Goal: Answer question/provide support: Share knowledge or assist other users

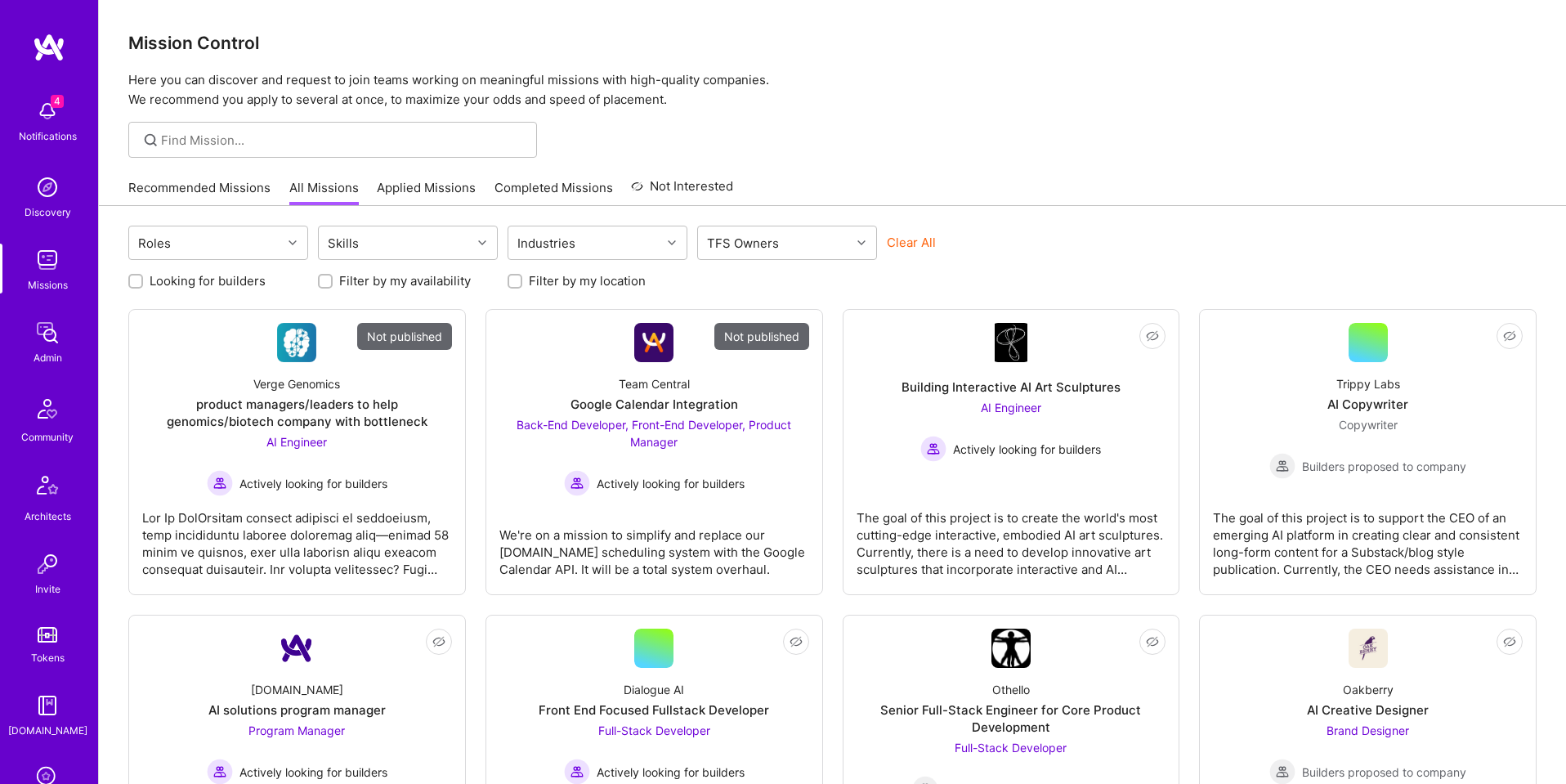
scroll to position [260, 0]
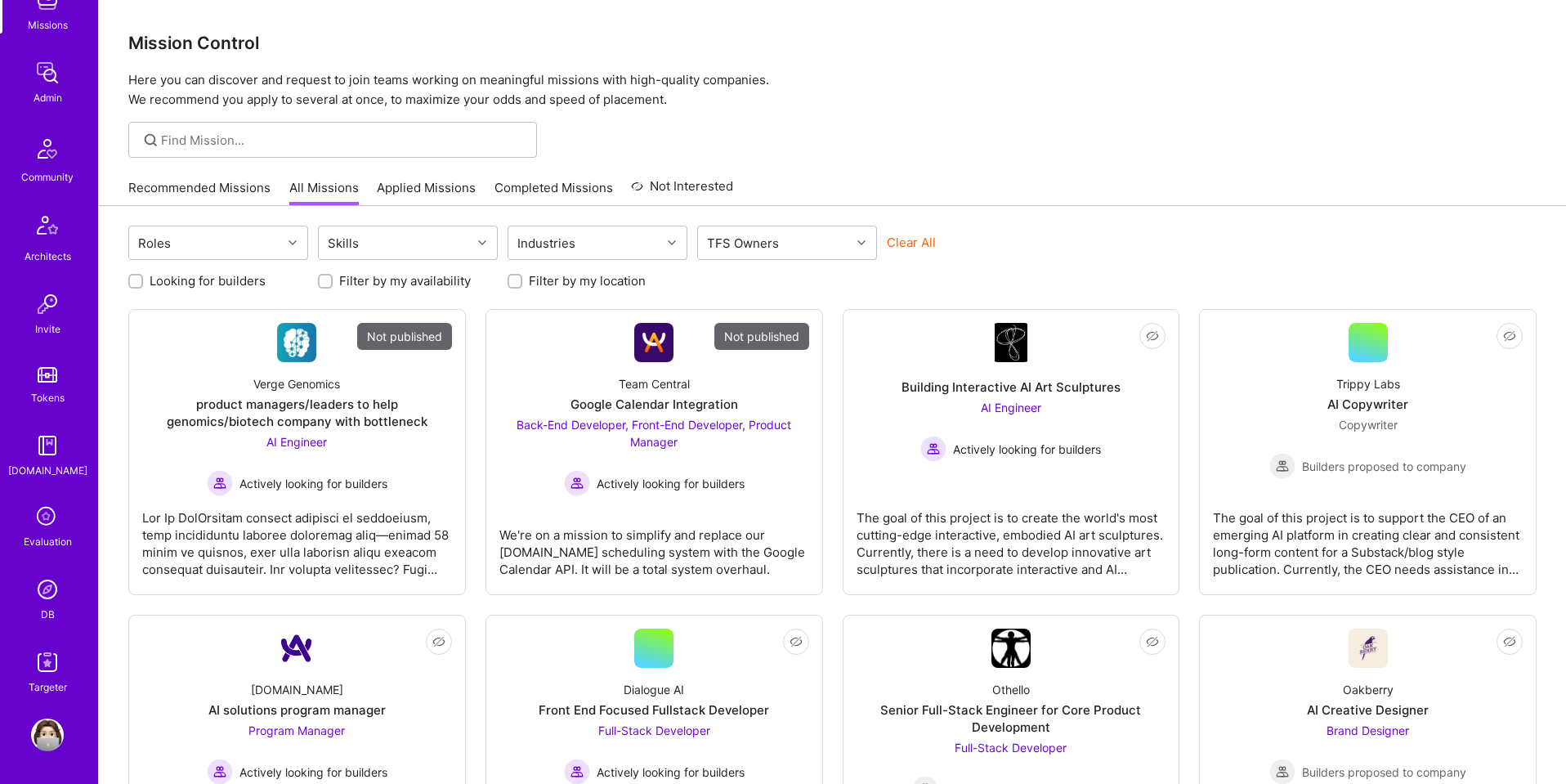
click at [48, 588] on img at bounding box center [47, 588] width 32 height 32
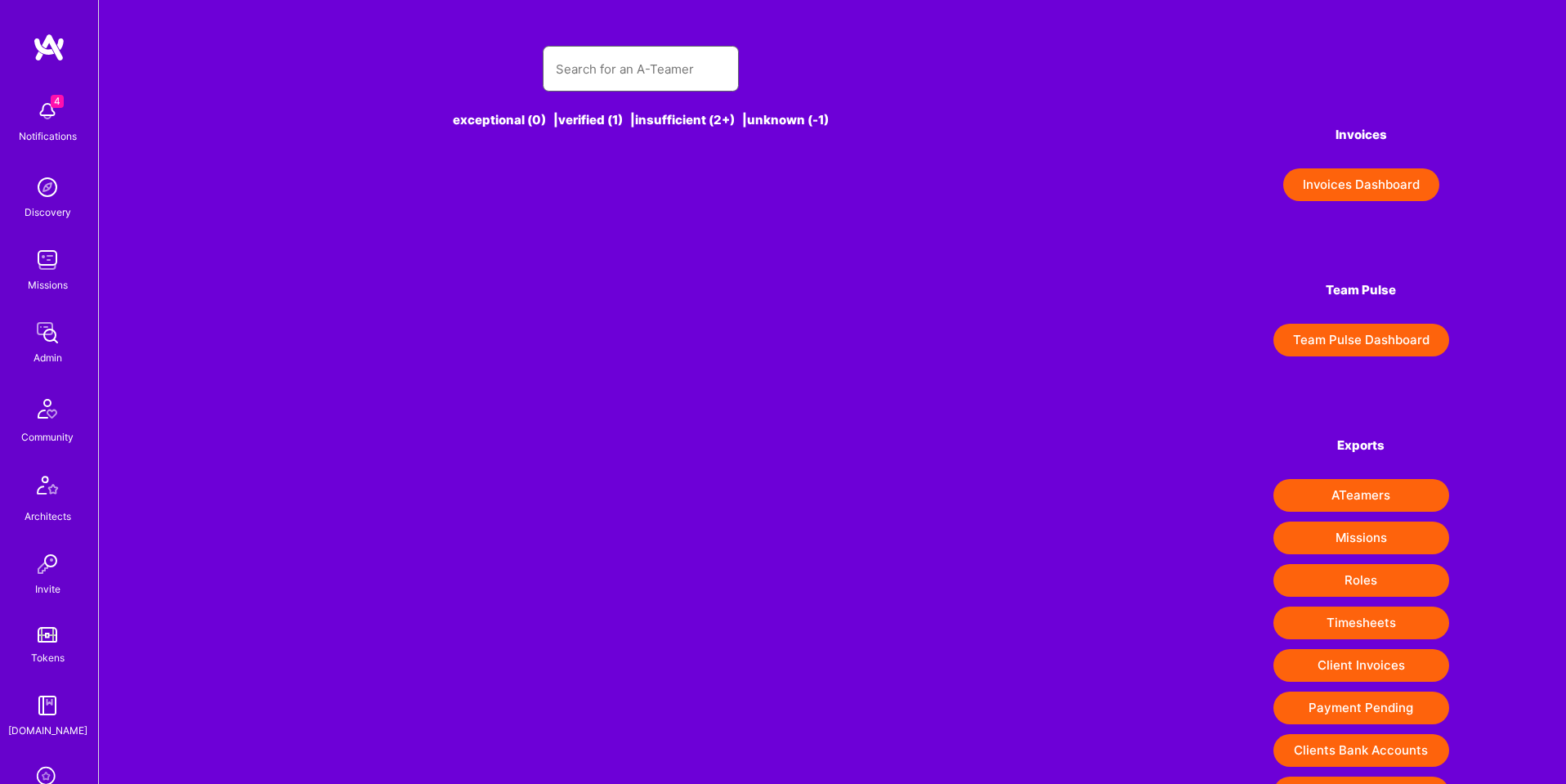
click at [647, 49] on input "text" at bounding box center [641, 69] width 170 height 42
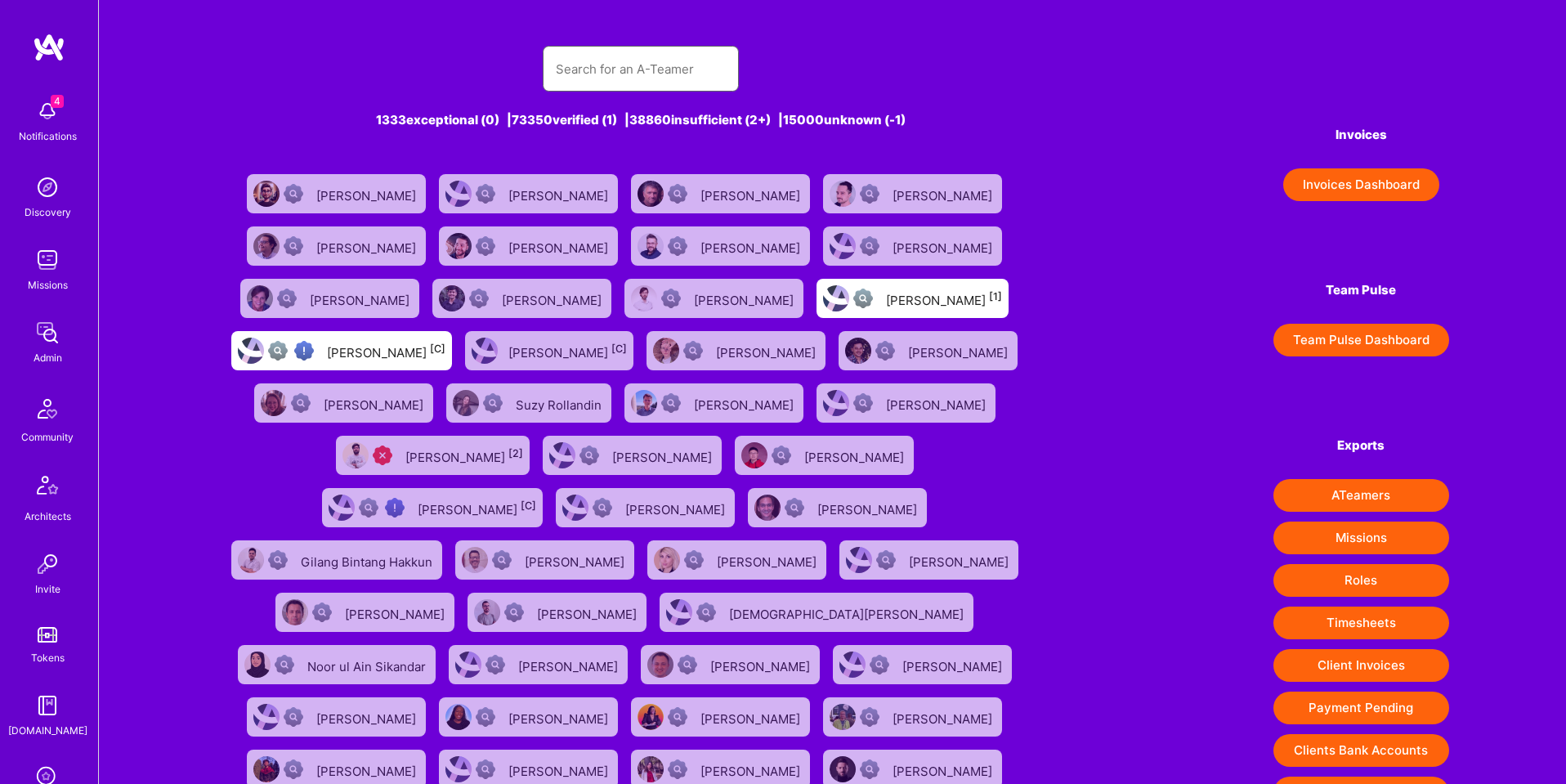
paste input "[PERSON_NAME][EMAIL_ADDRESS][DOMAIN_NAME]"
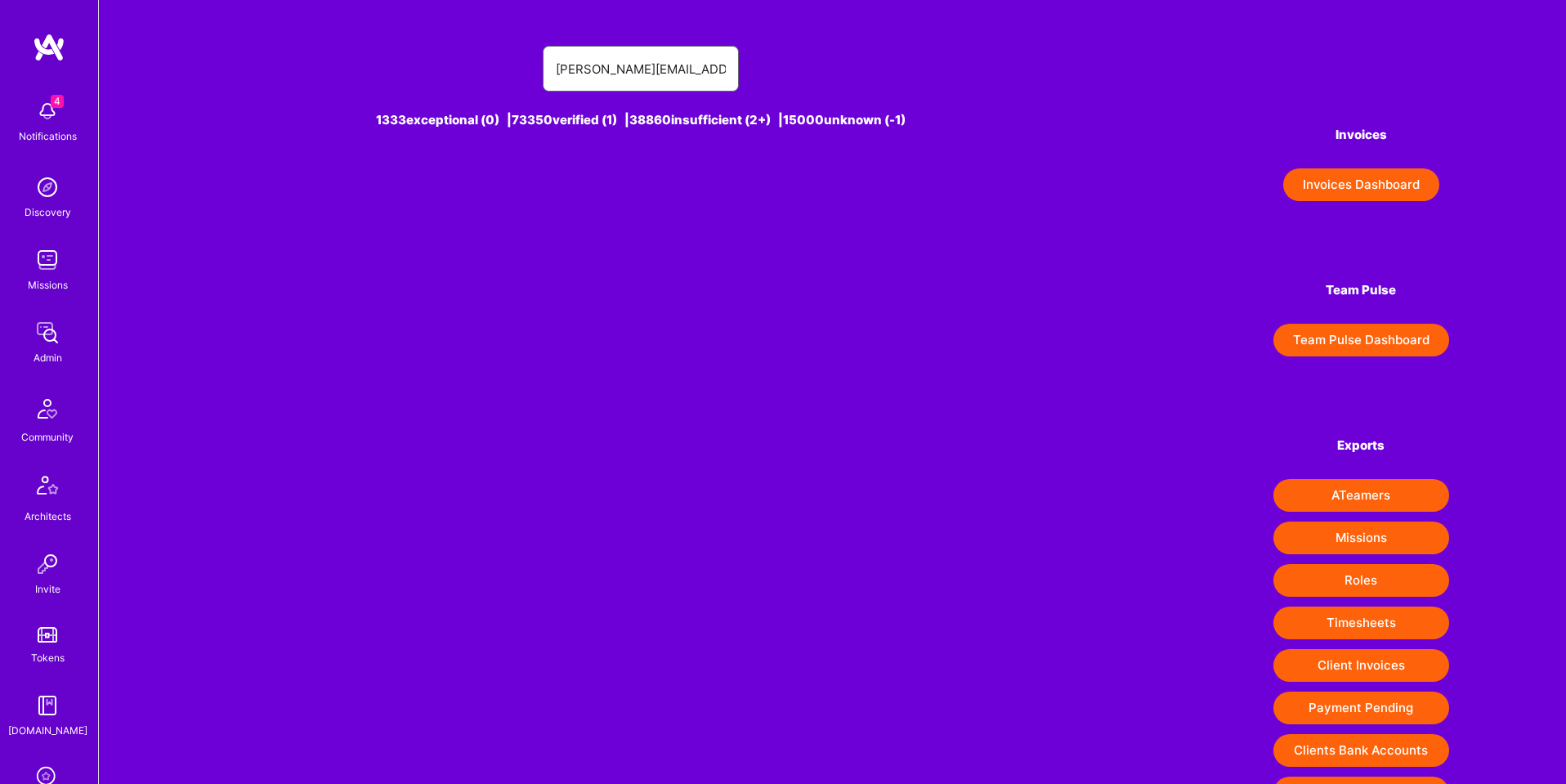
scroll to position [9, 0]
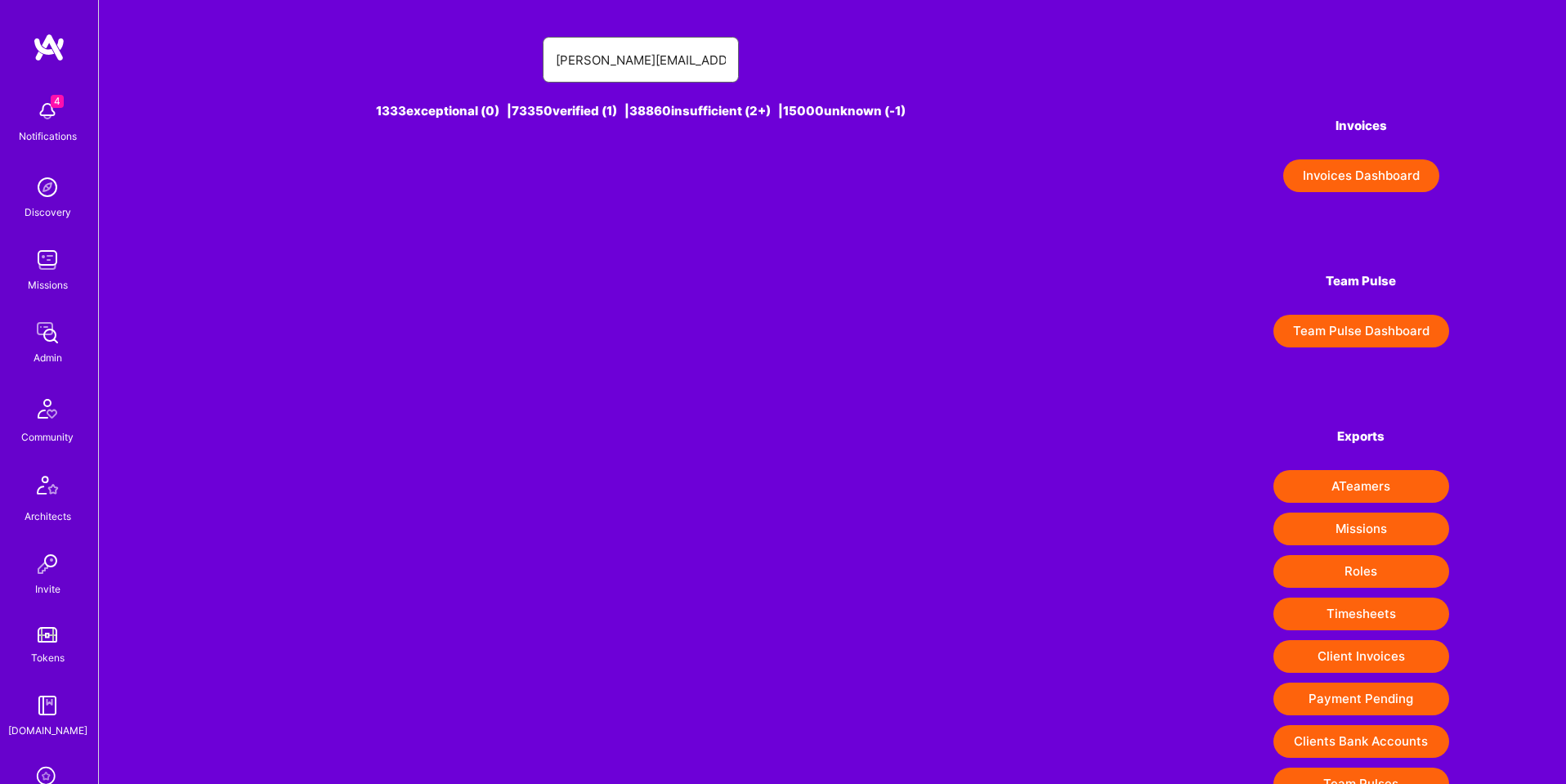
click at [599, 59] on input "[PERSON_NAME][EMAIL_ADDRESS][DOMAIN_NAME]" at bounding box center [641, 60] width 170 height 42
drag, startPoint x: 622, startPoint y: 62, endPoint x: 778, endPoint y: 62, distance: 156.0
click at [778, 62] on div "russell [EMAIL_ADDRESS][DOMAIN_NAME]" at bounding box center [640, 59] width 849 height 46
type input "[PERSON_NAME]"
click at [614, 189] on div "[PERSON_NAME] [0]" at bounding box center [656, 185] width 117 height 22
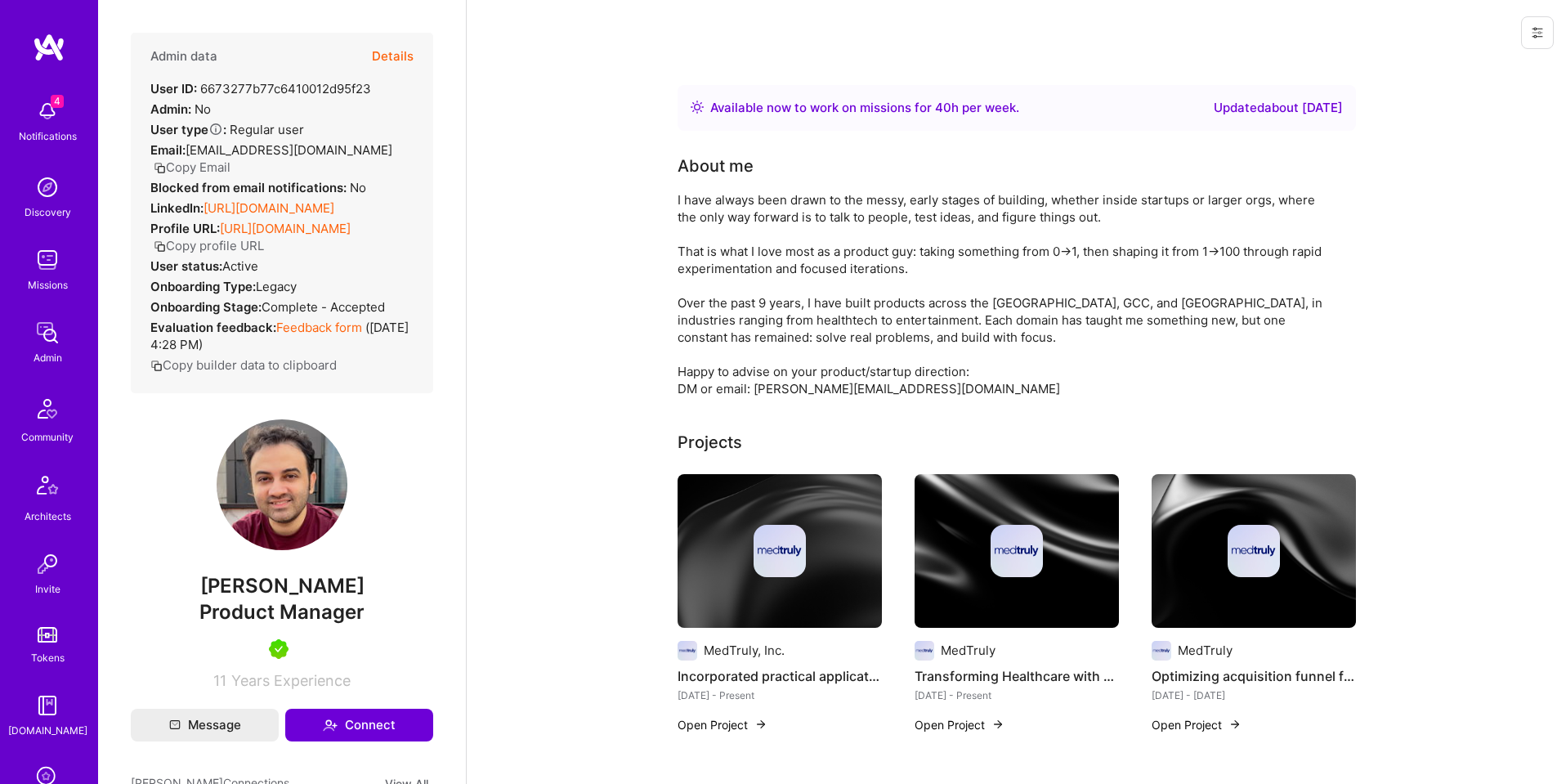
click at [388, 57] on button "Details" at bounding box center [393, 56] width 42 height 47
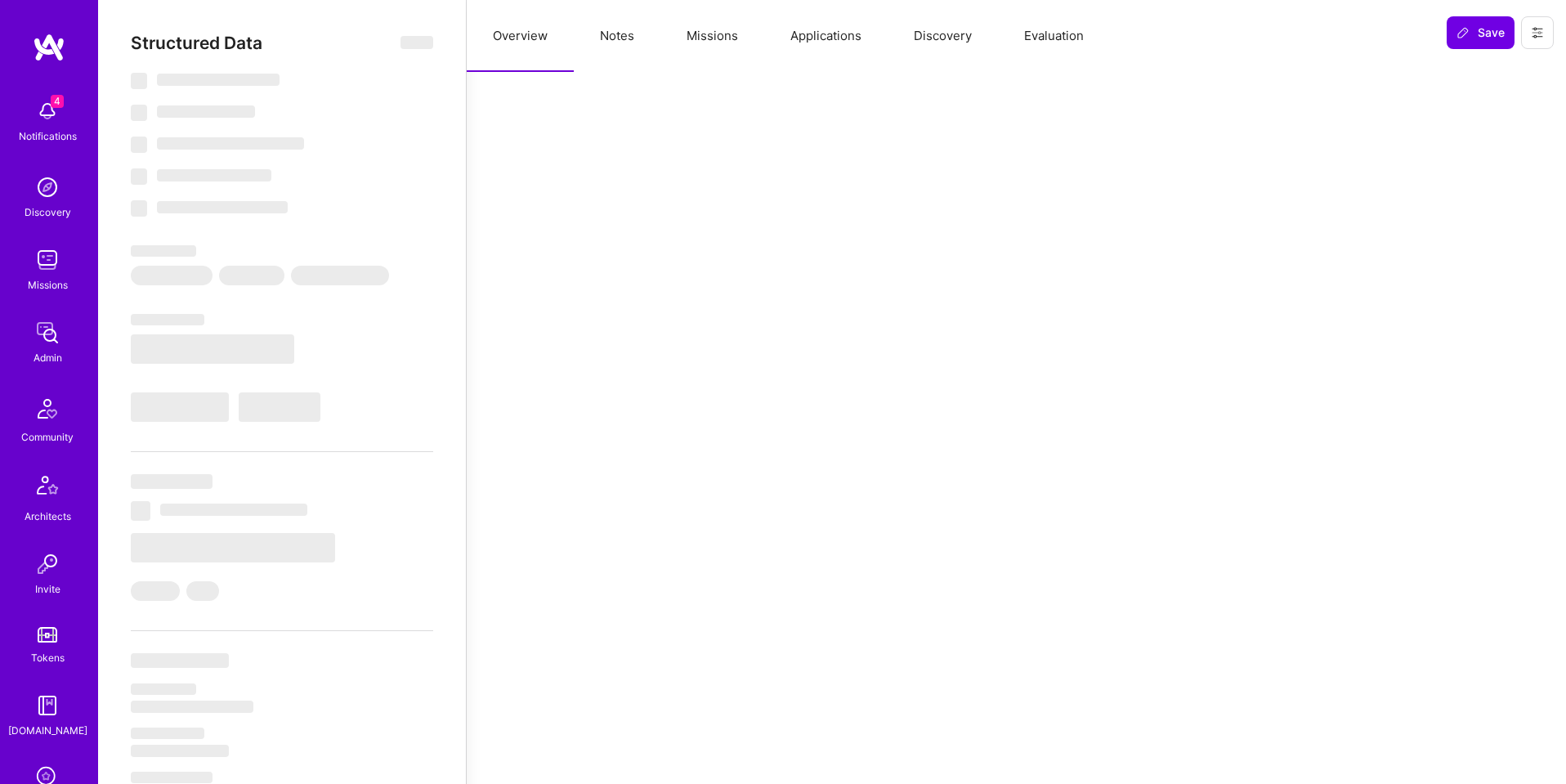
select select "Right Now"
select select "5"
select select "7"
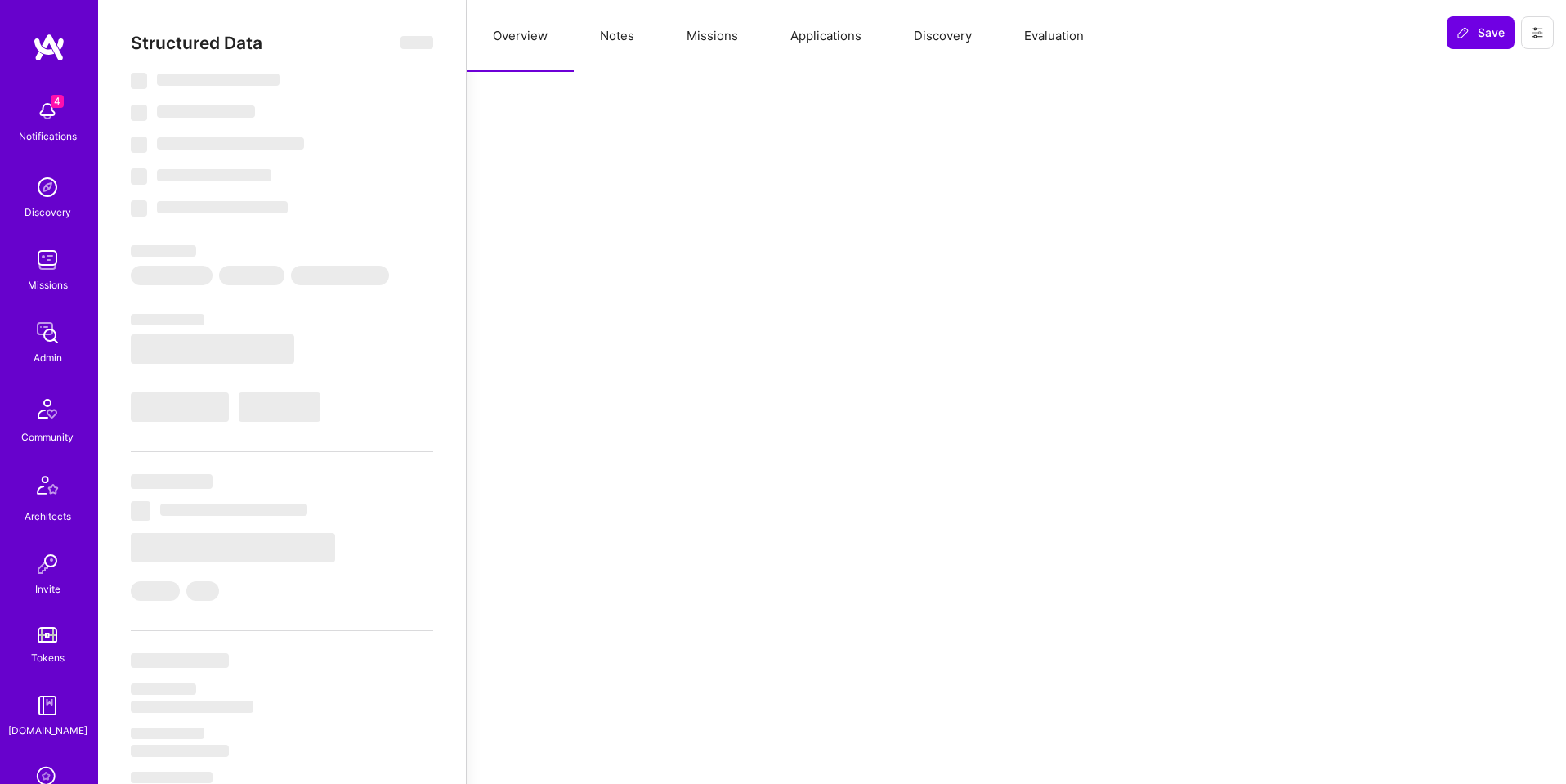
select select "AE"
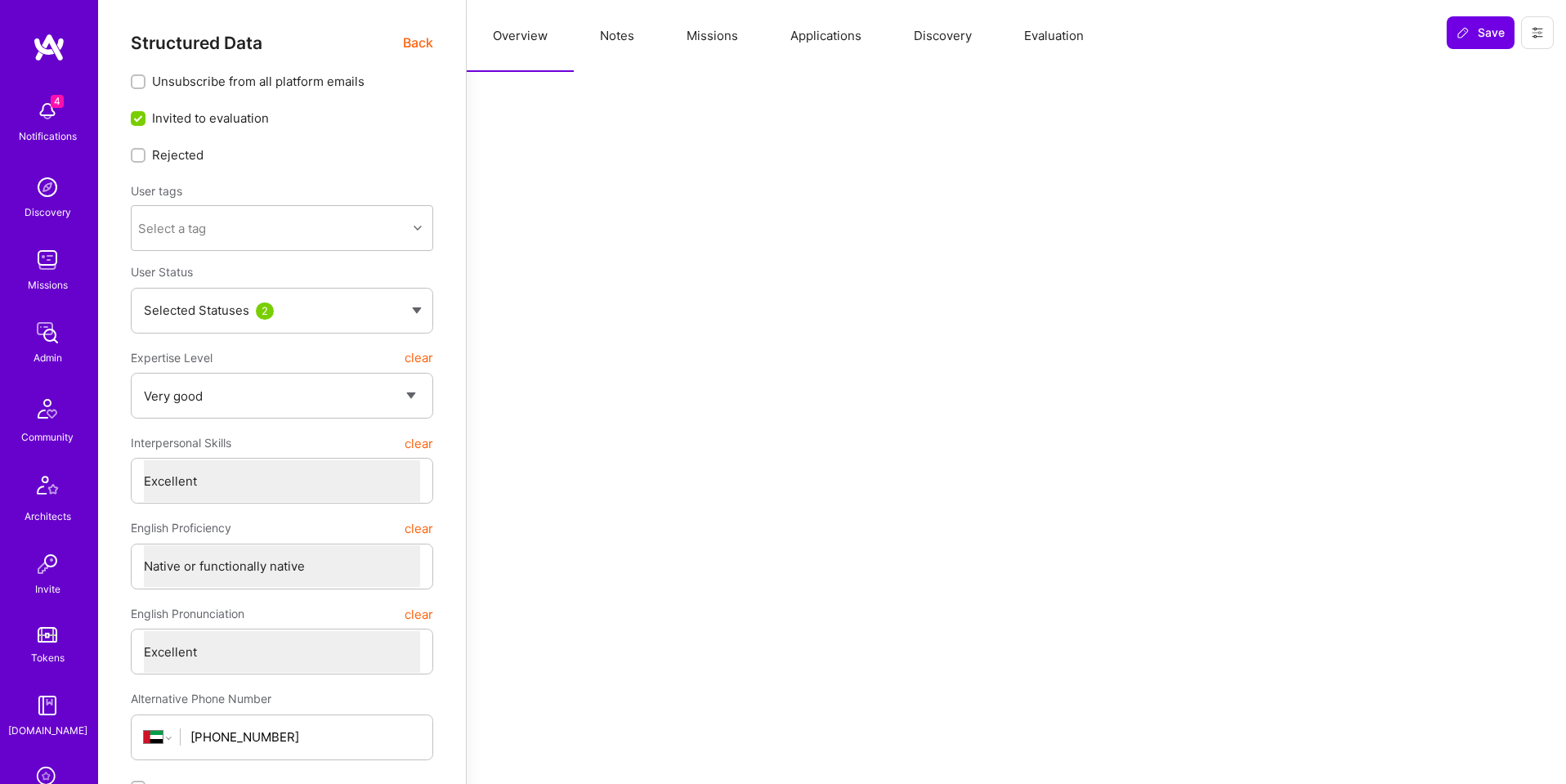
click at [858, 35] on button "Applications" at bounding box center [826, 36] width 123 height 72
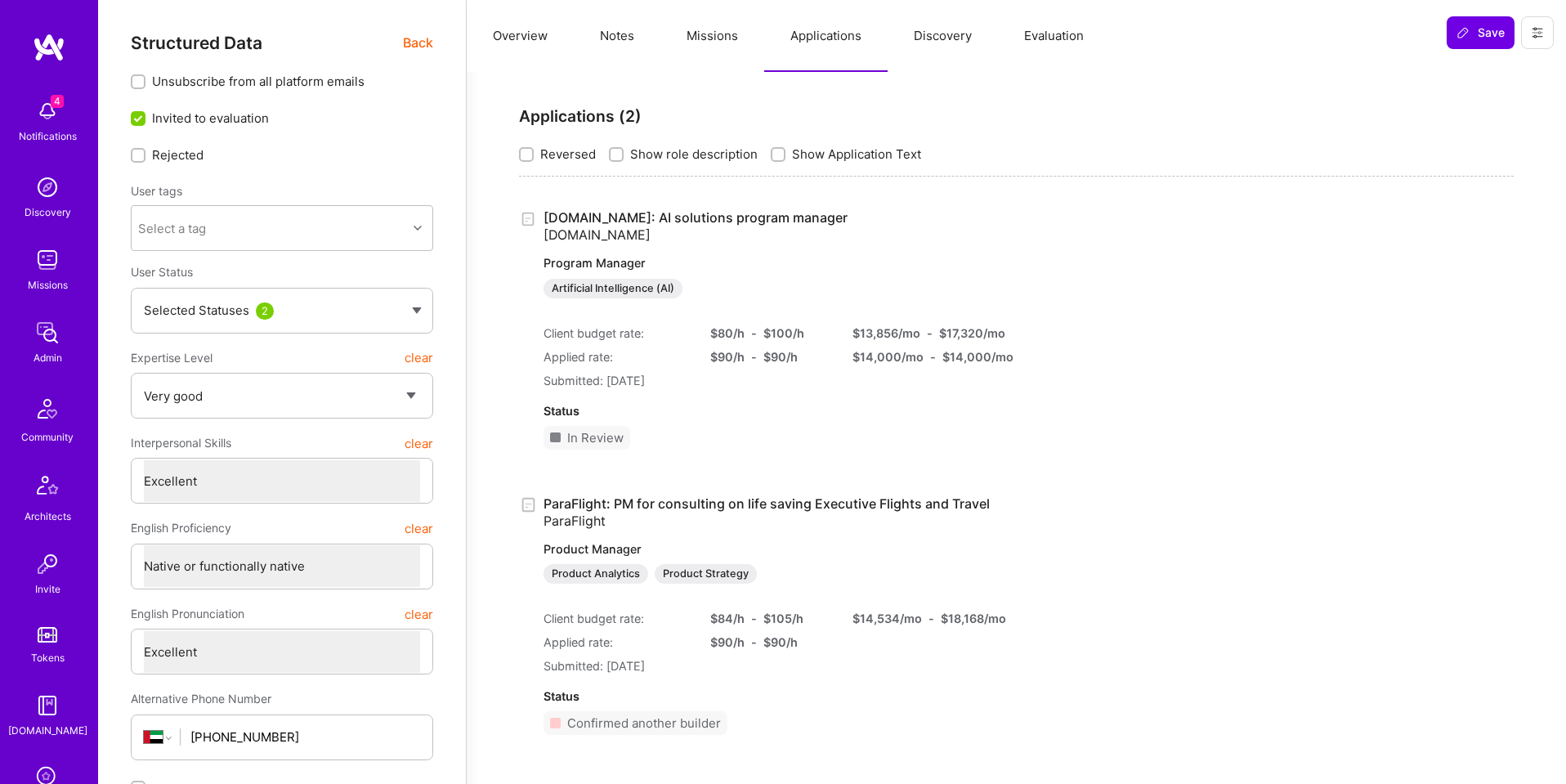
click at [726, 216] on link "[DOMAIN_NAME]: AI solutions program manager [DOMAIN_NAME] Program Manager Artif…" at bounding box center [759, 253] width 431 height 89
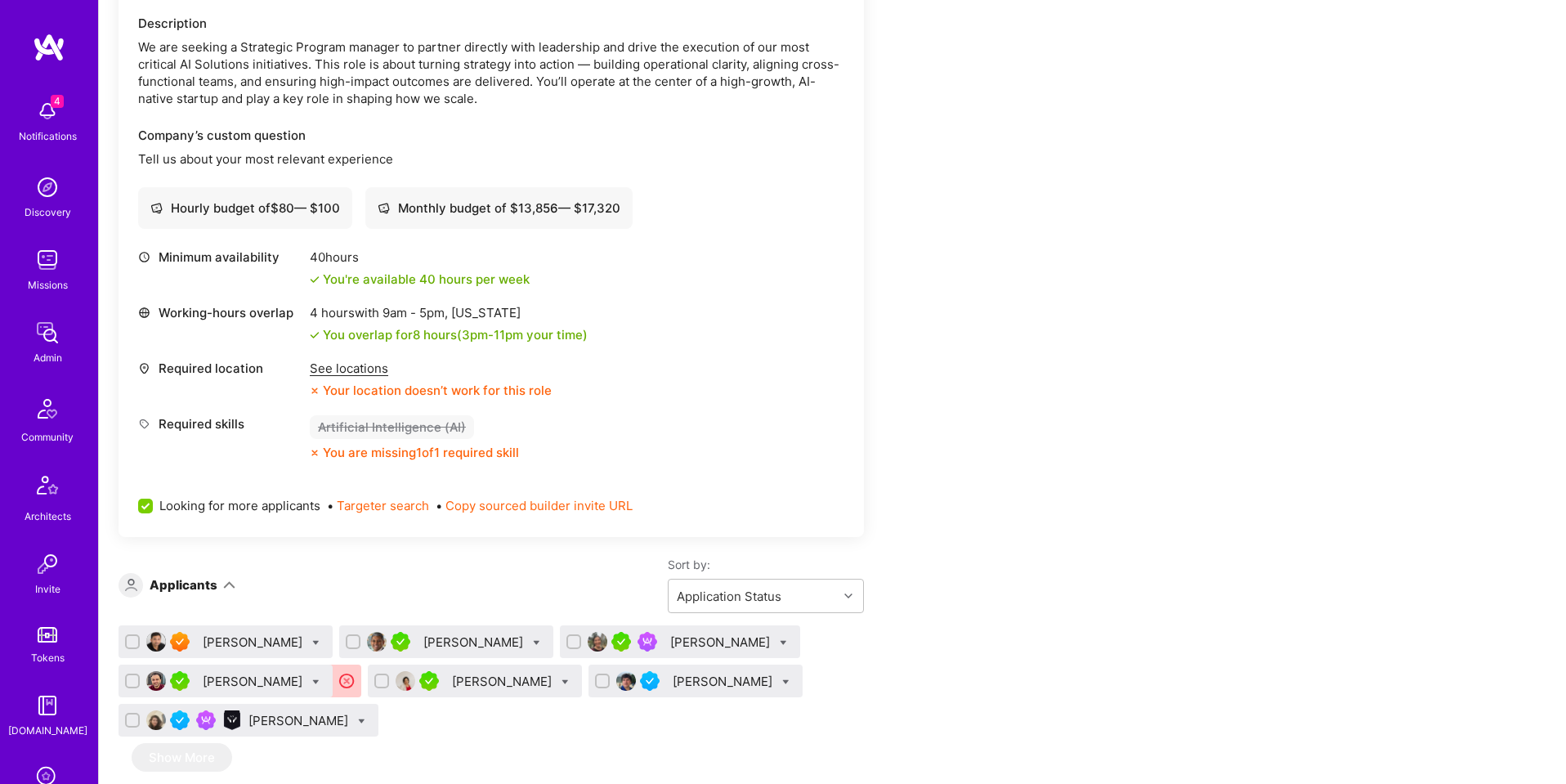
scroll to position [549, 0]
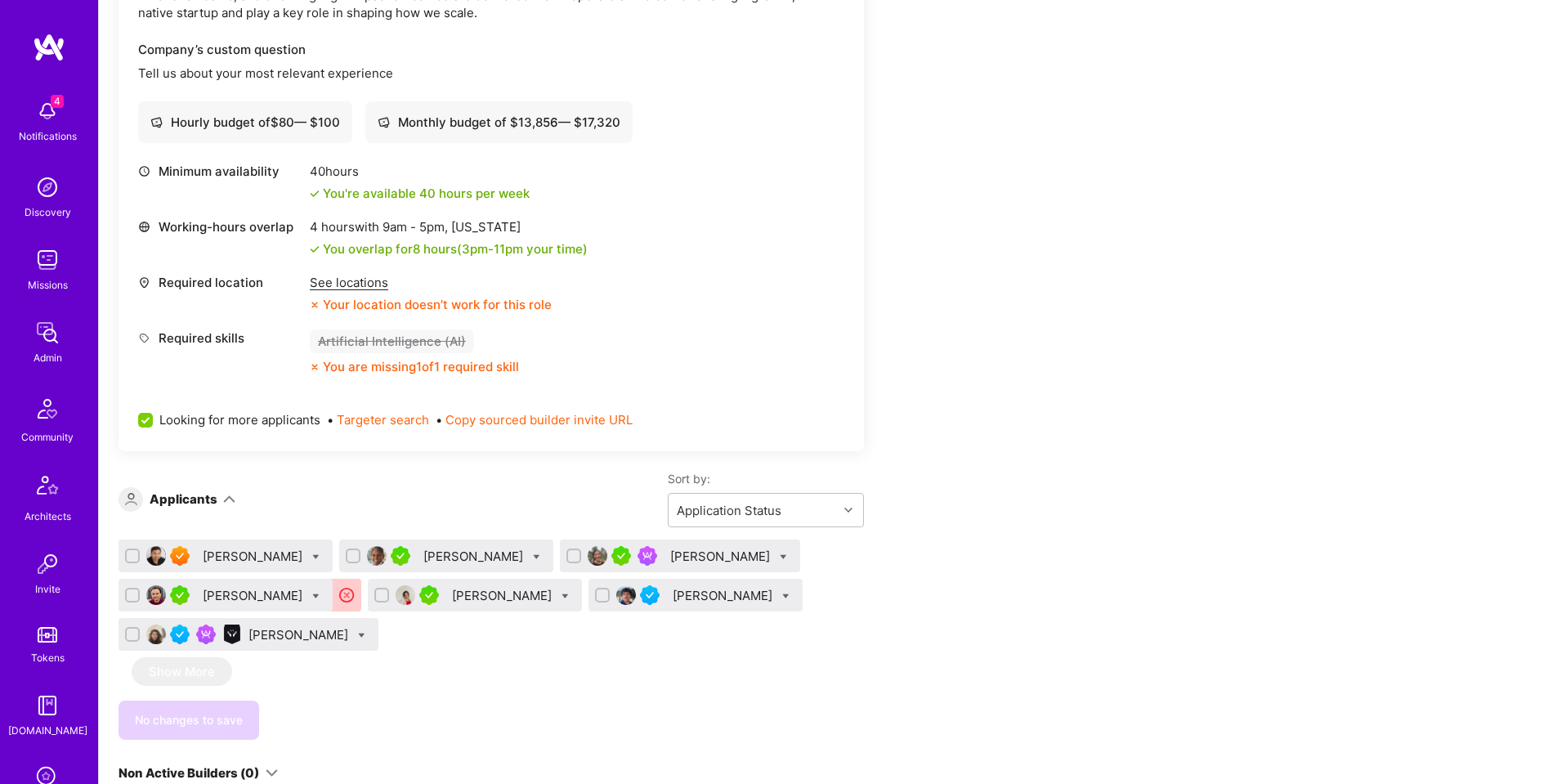
click at [346, 284] on div "See locations" at bounding box center [430, 282] width 242 height 17
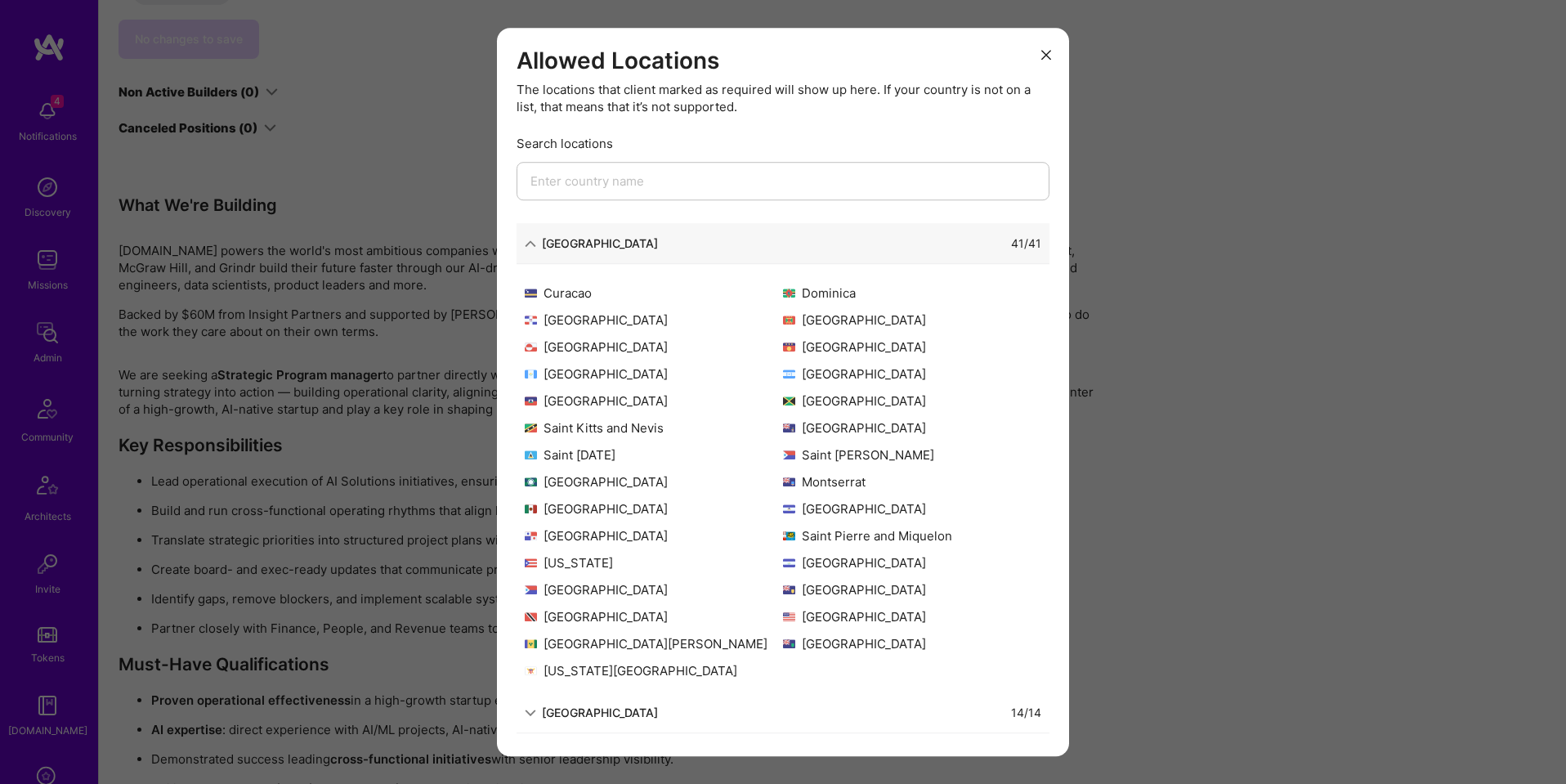
scroll to position [1232, 0]
click at [1049, 55] on icon "modal" at bounding box center [1046, 55] width 10 height 10
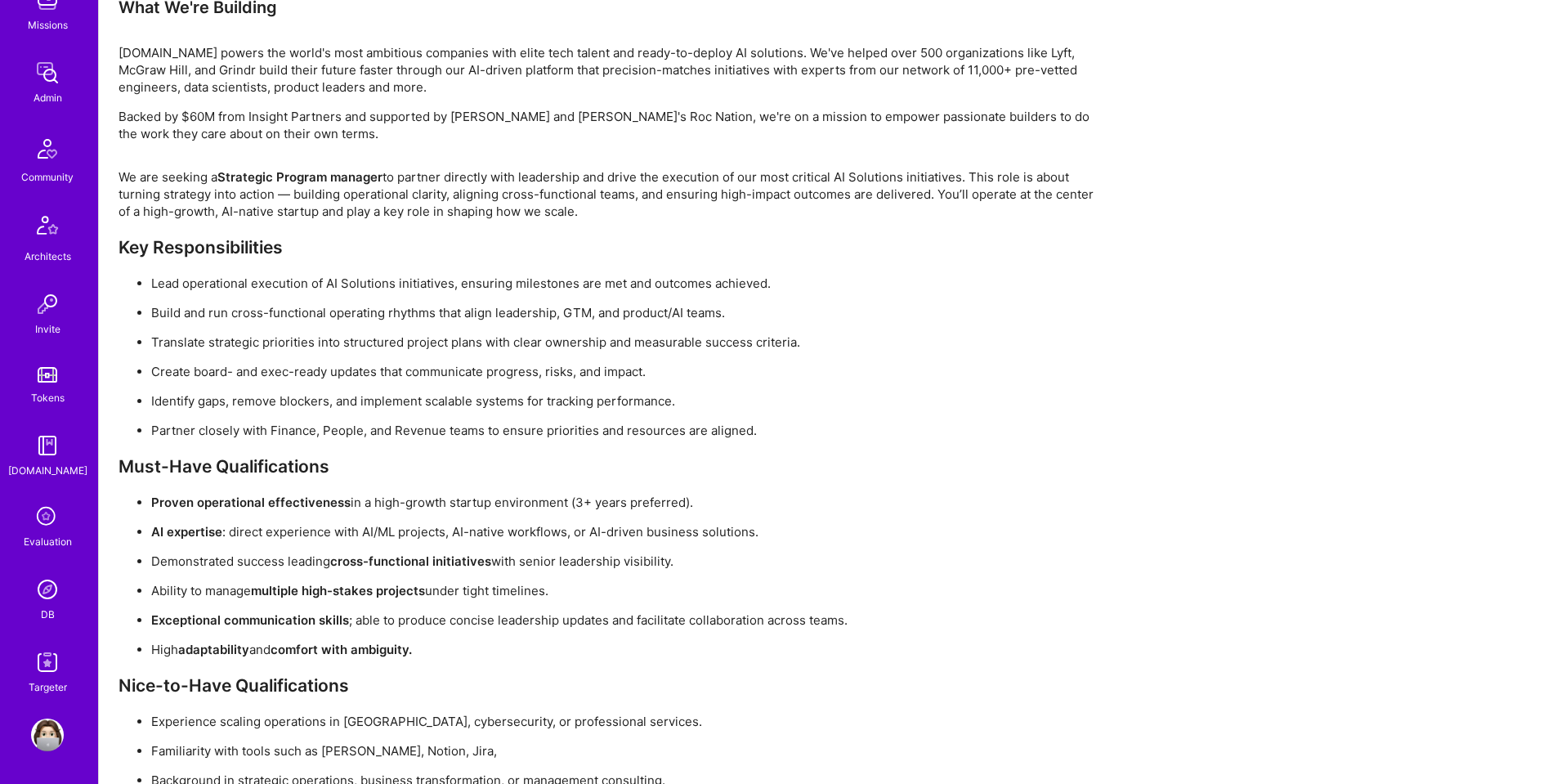
scroll to position [1601, 0]
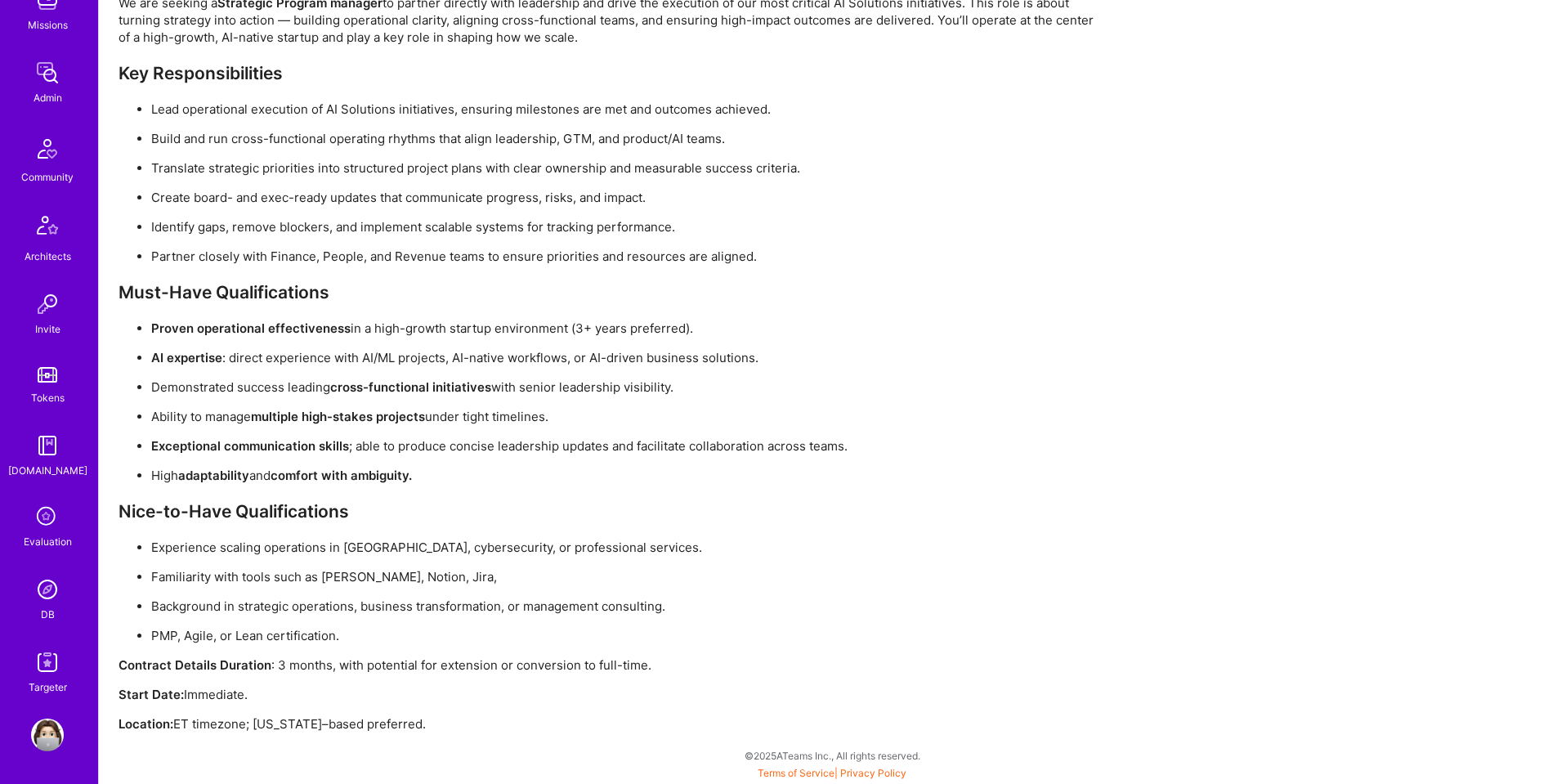
click at [52, 590] on img at bounding box center [47, 588] width 32 height 32
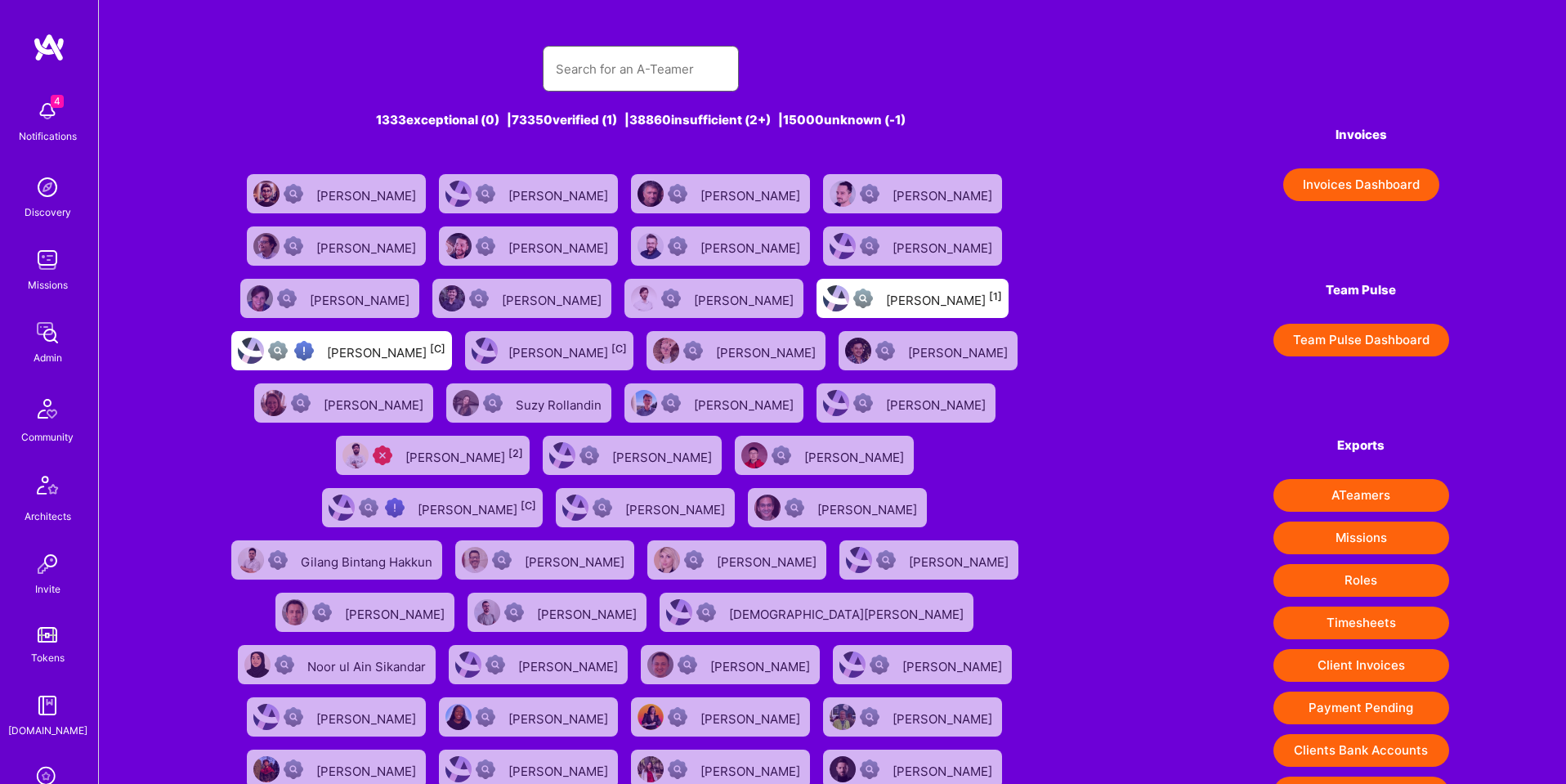
click at [641, 72] on input "text" at bounding box center [641, 69] width 170 height 42
paste input "[URL][DOMAIN_NAME]"
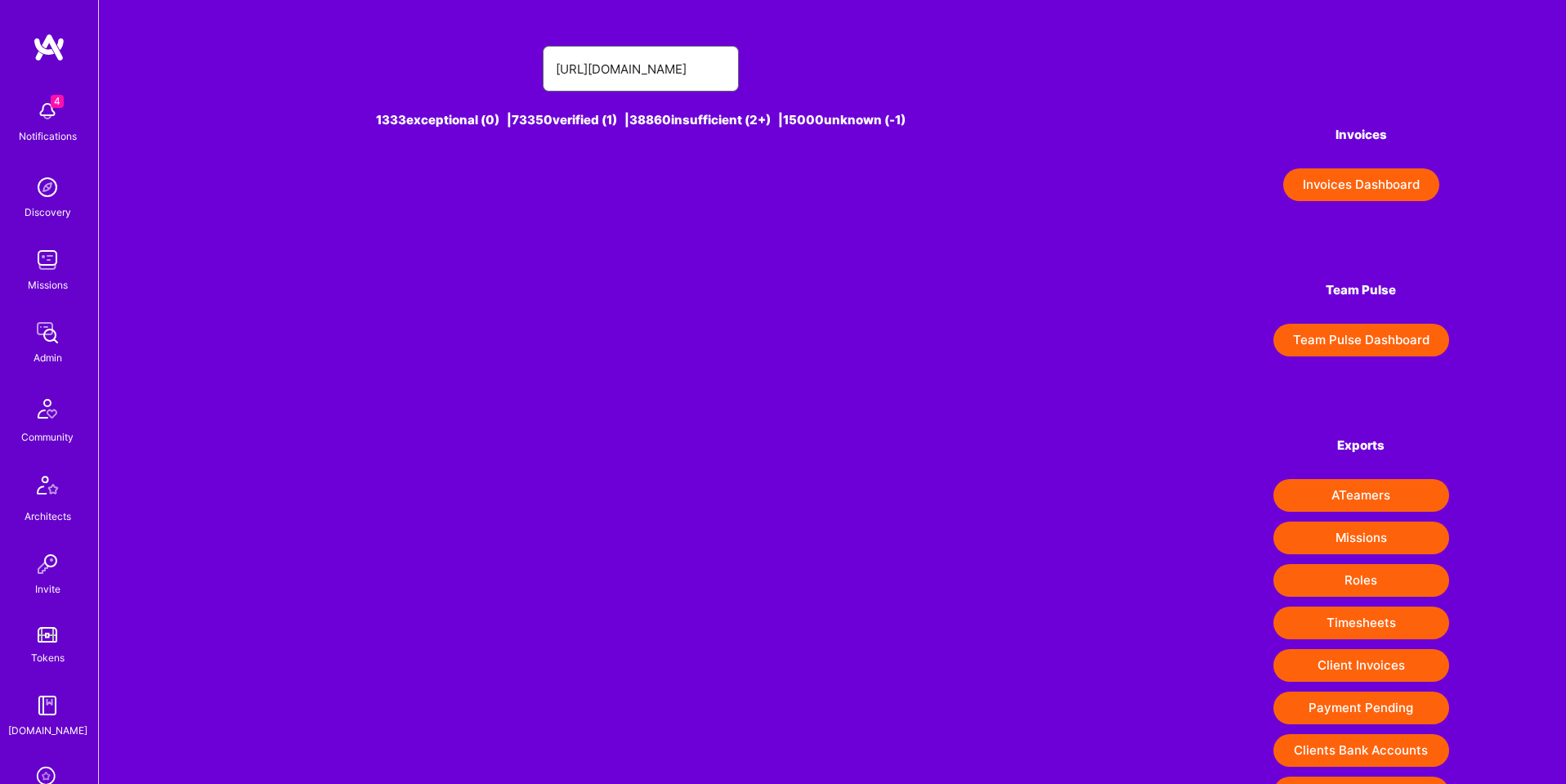
type input "[URL][DOMAIN_NAME]"
click at [646, 74] on input "text" at bounding box center [641, 69] width 170 height 42
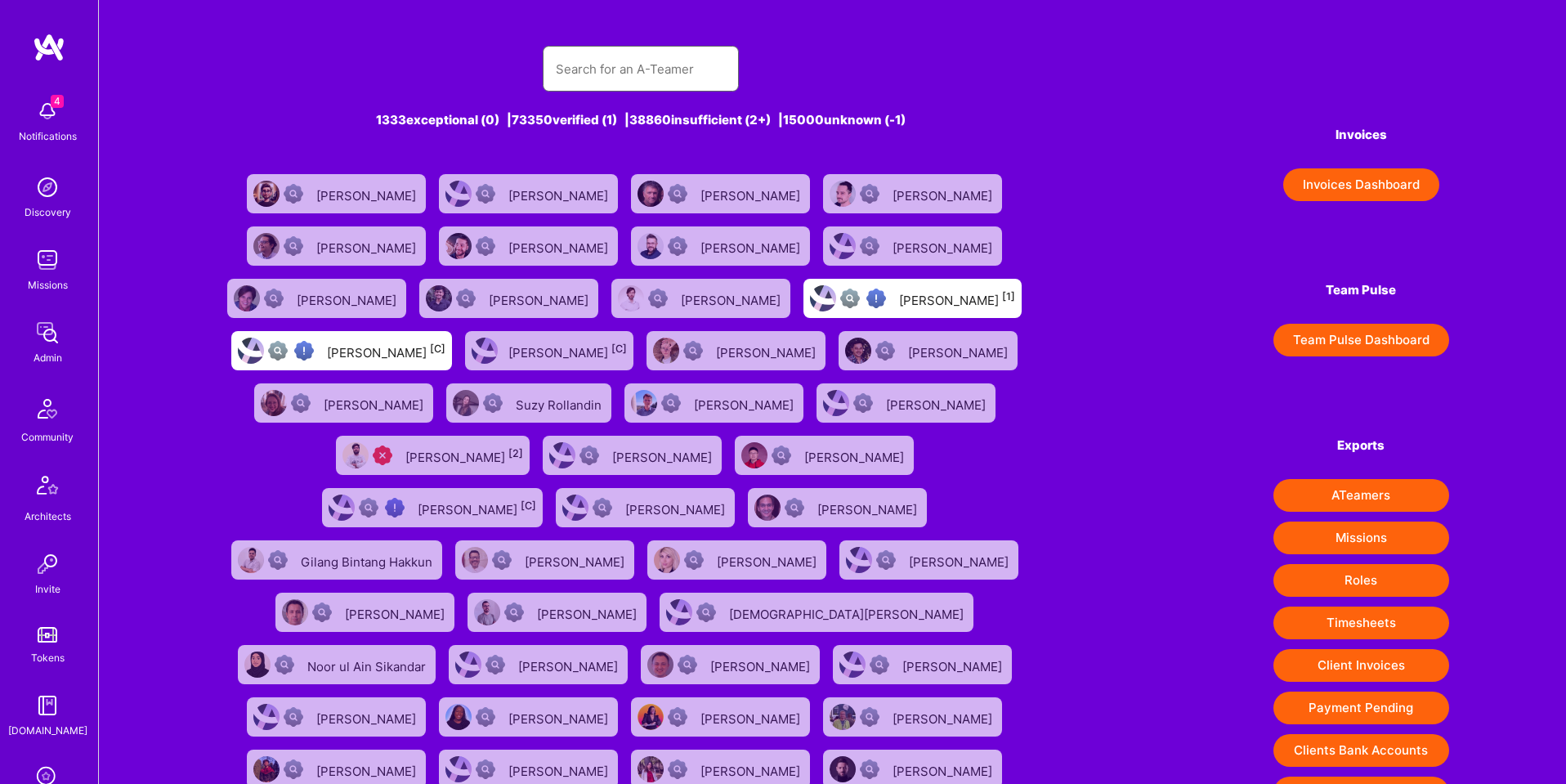
paste input "sichitiu.marian@yahoo.com"
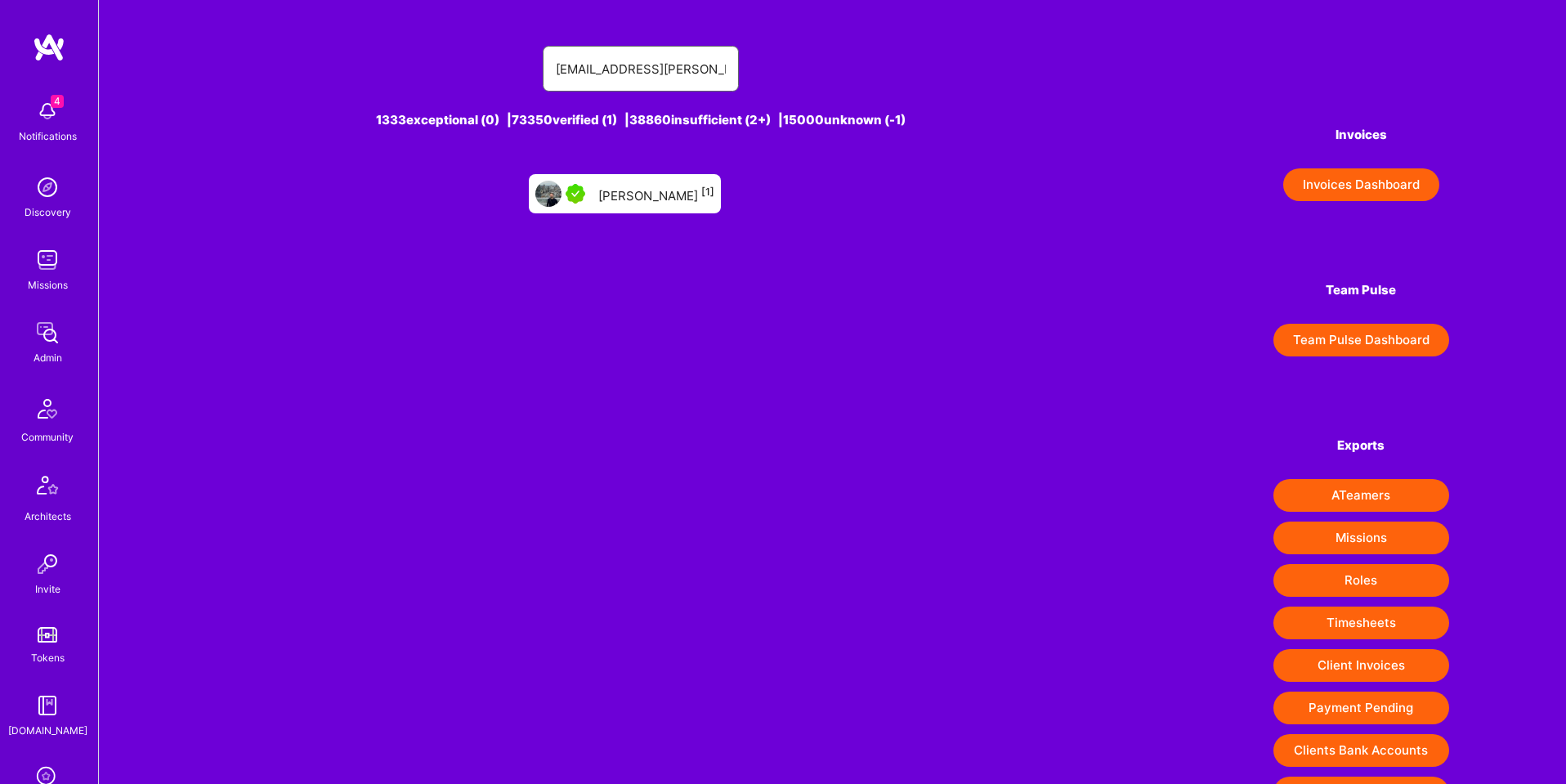
type input "sichitiu.marian@yahoo.com"
click at [667, 189] on div "marian paul sichitiu [1]" at bounding box center [656, 194] width 116 height 22
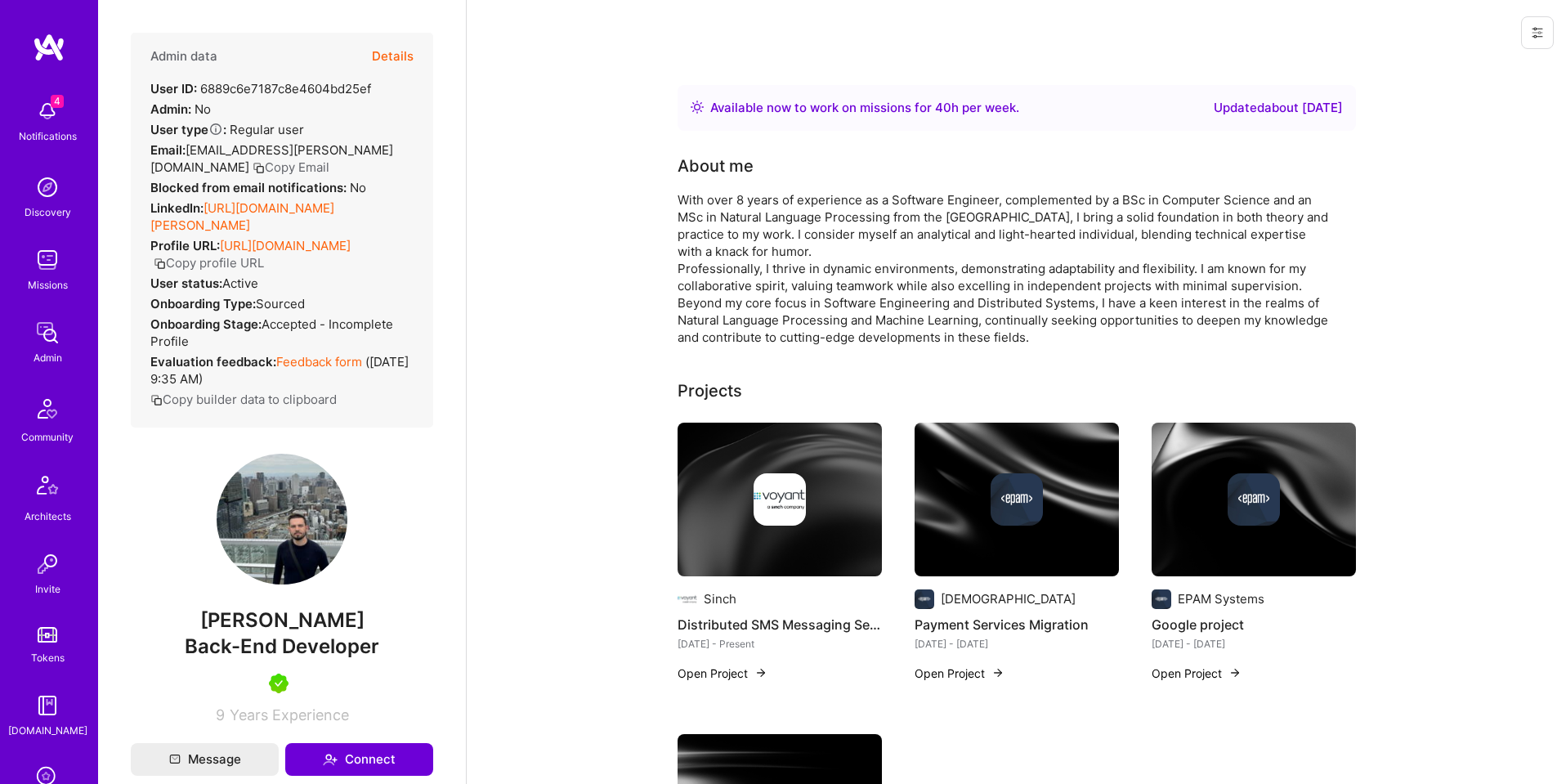
click at [401, 55] on button "Details" at bounding box center [393, 56] width 42 height 47
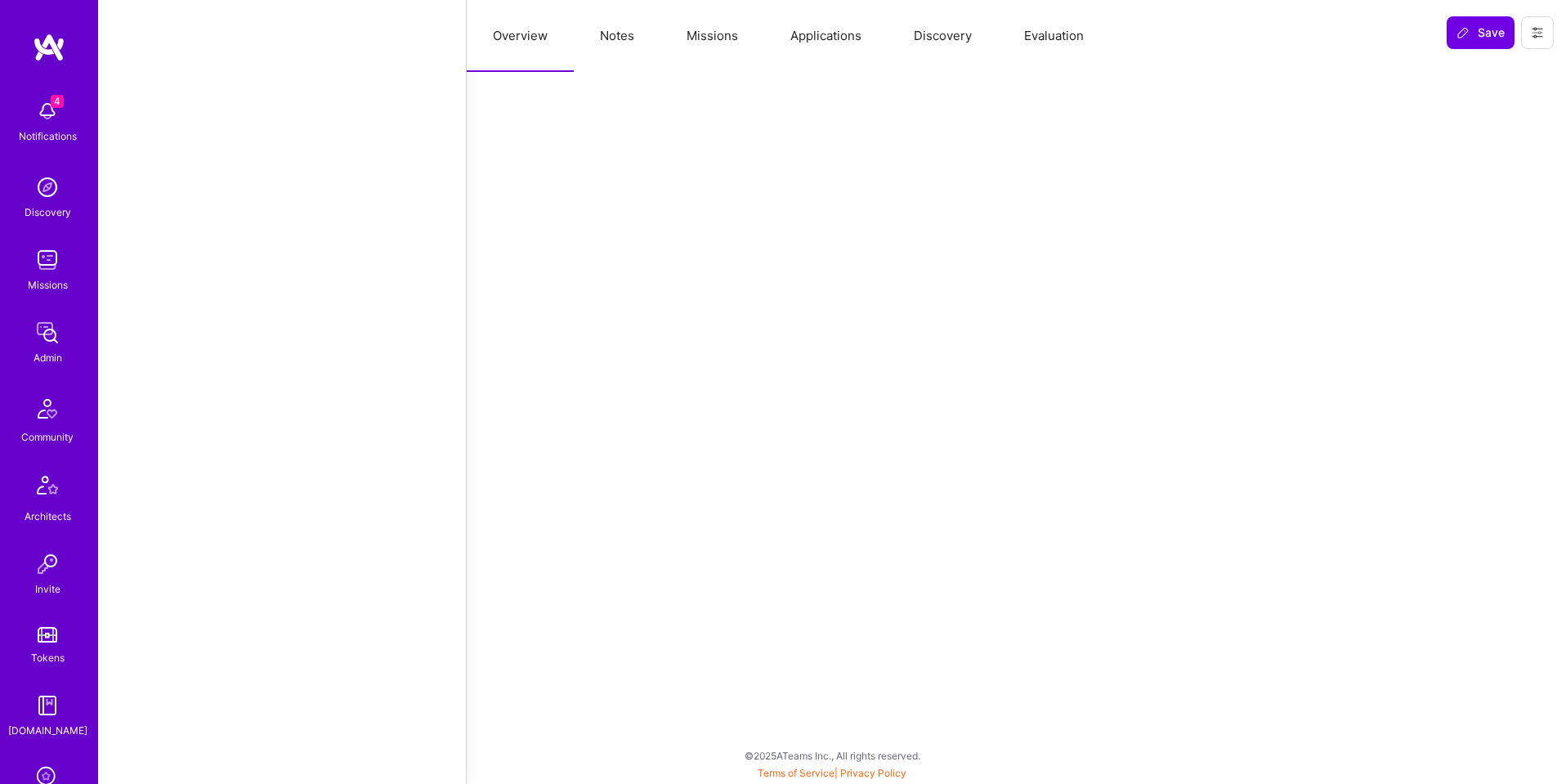
select select "Right Now"
select select "5"
select select "7"
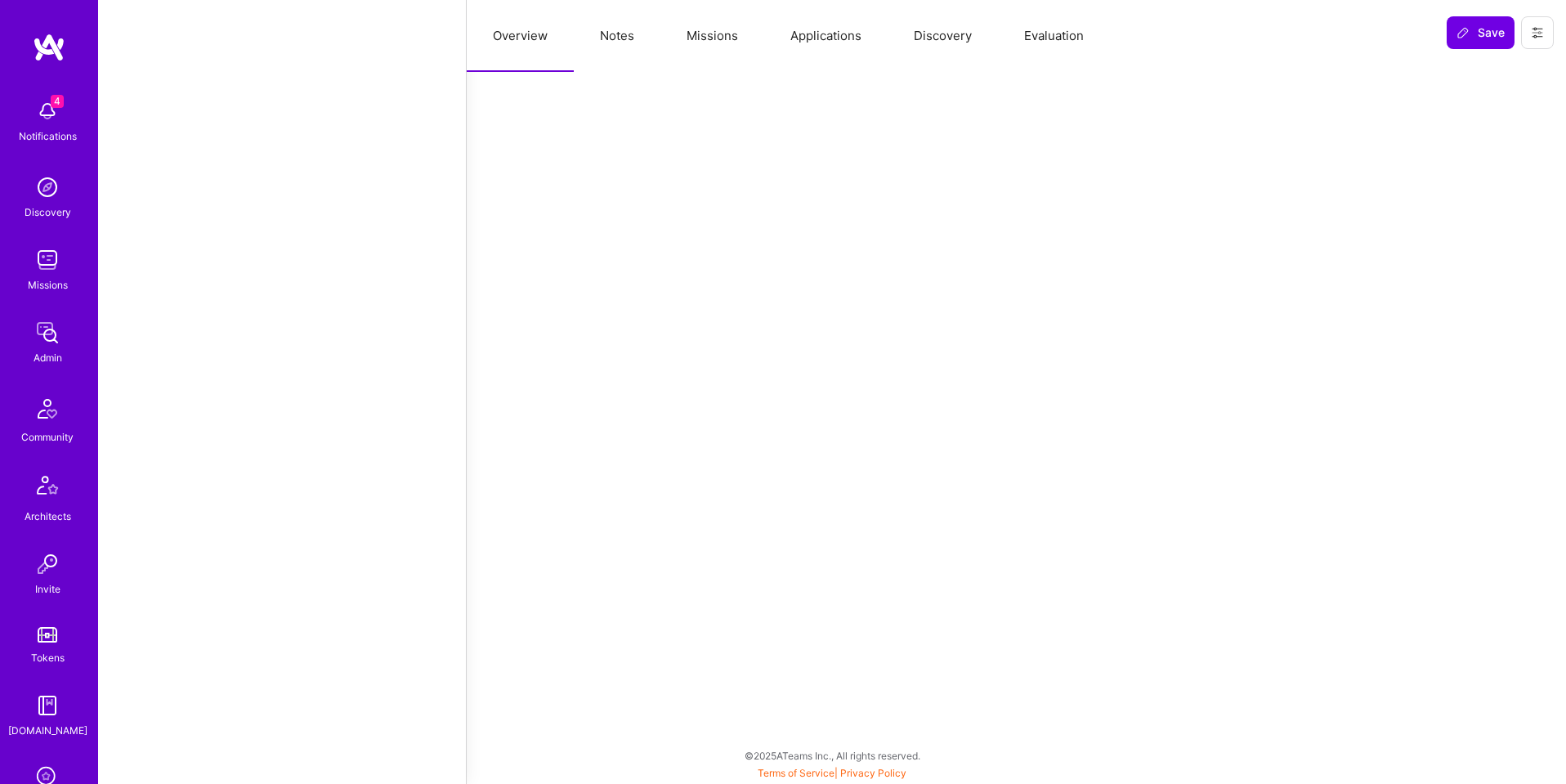
select select "RO"
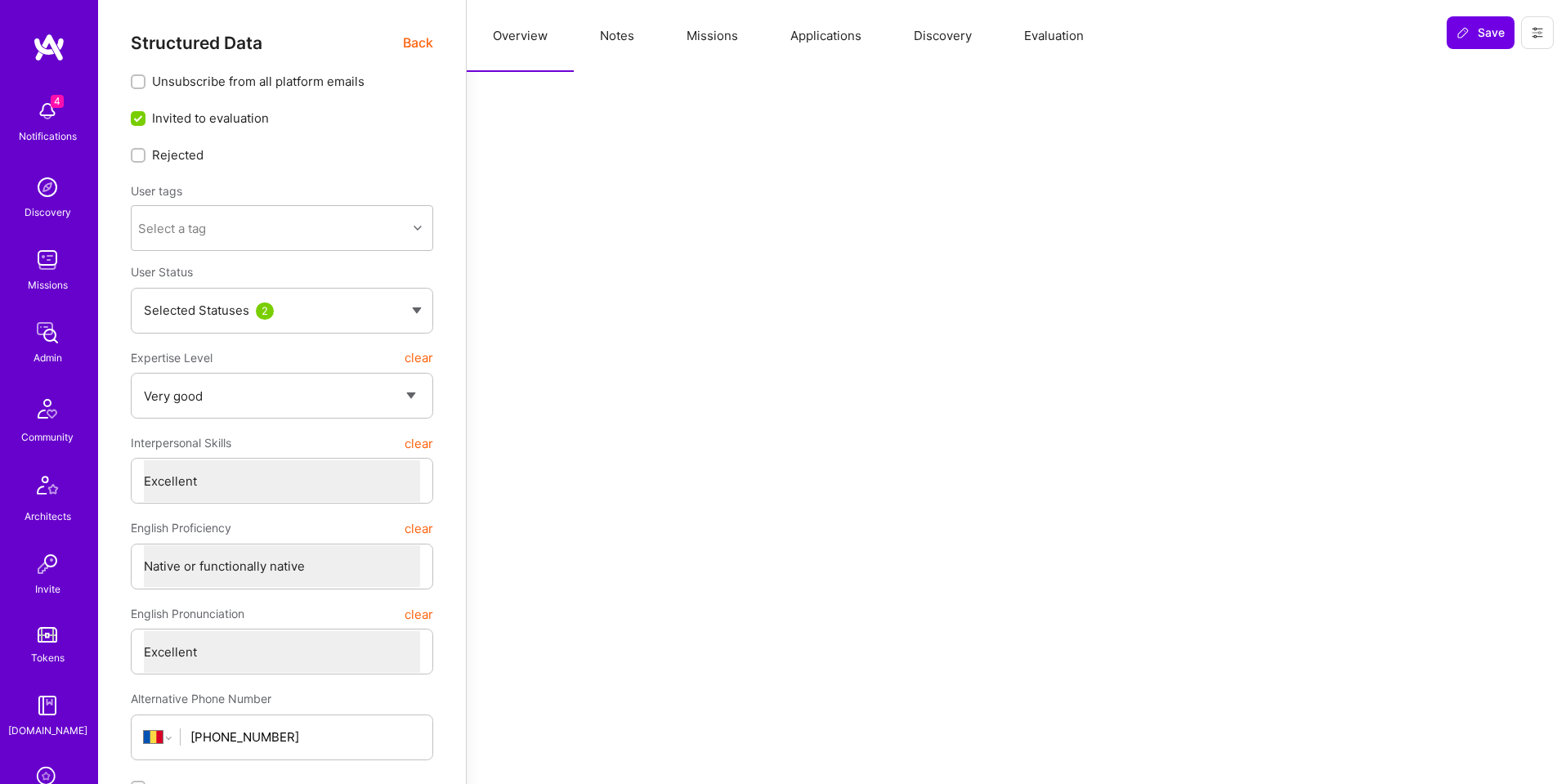
click at [823, 39] on button "Applications" at bounding box center [826, 36] width 123 height 72
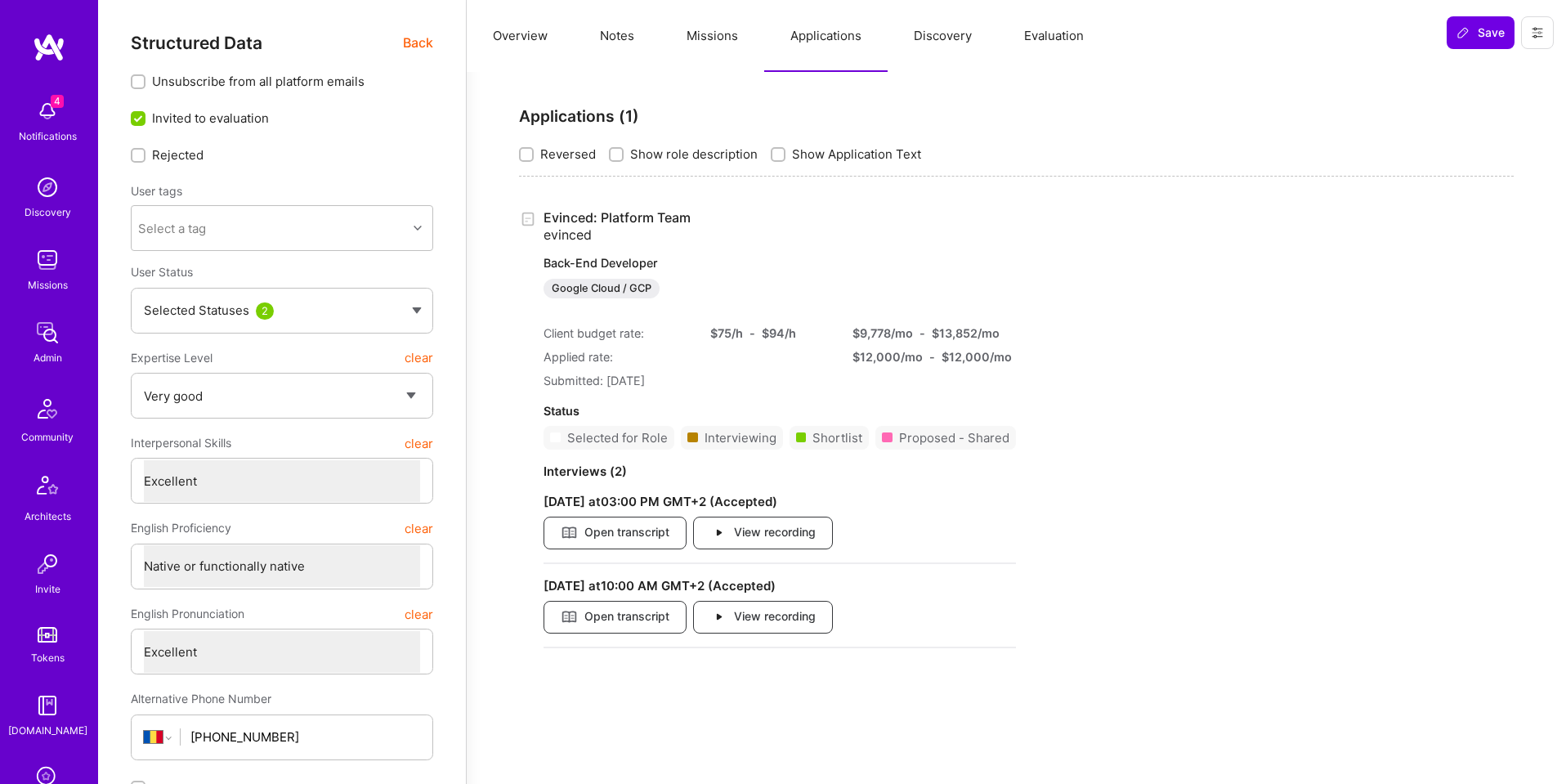
click at [772, 39] on button "Applications" at bounding box center [826, 36] width 123 height 72
click at [685, 37] on button "Missions" at bounding box center [712, 36] width 104 height 72
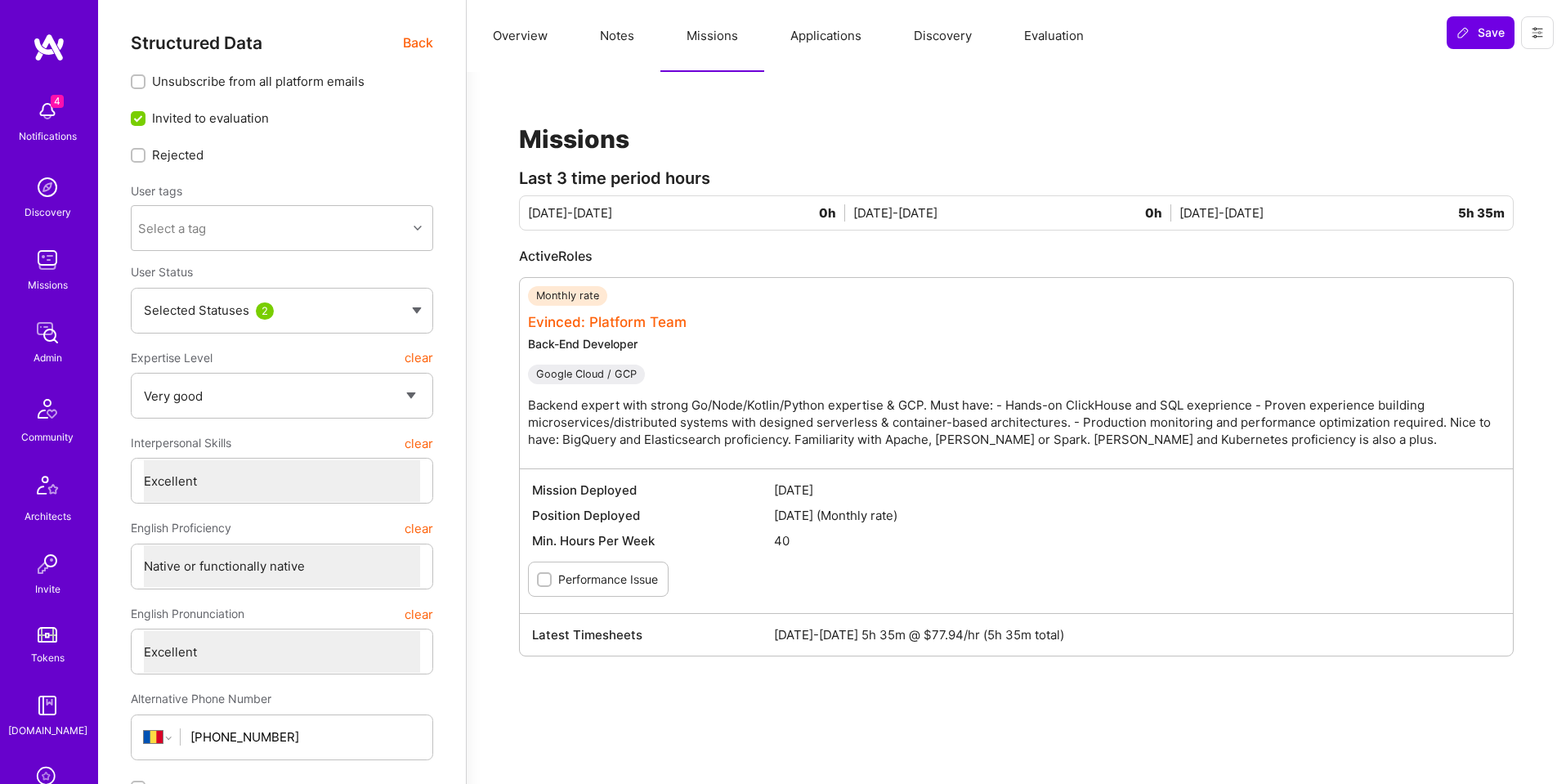
click at [669, 320] on link "Evinced: Platform Team" at bounding box center [607, 322] width 158 height 17
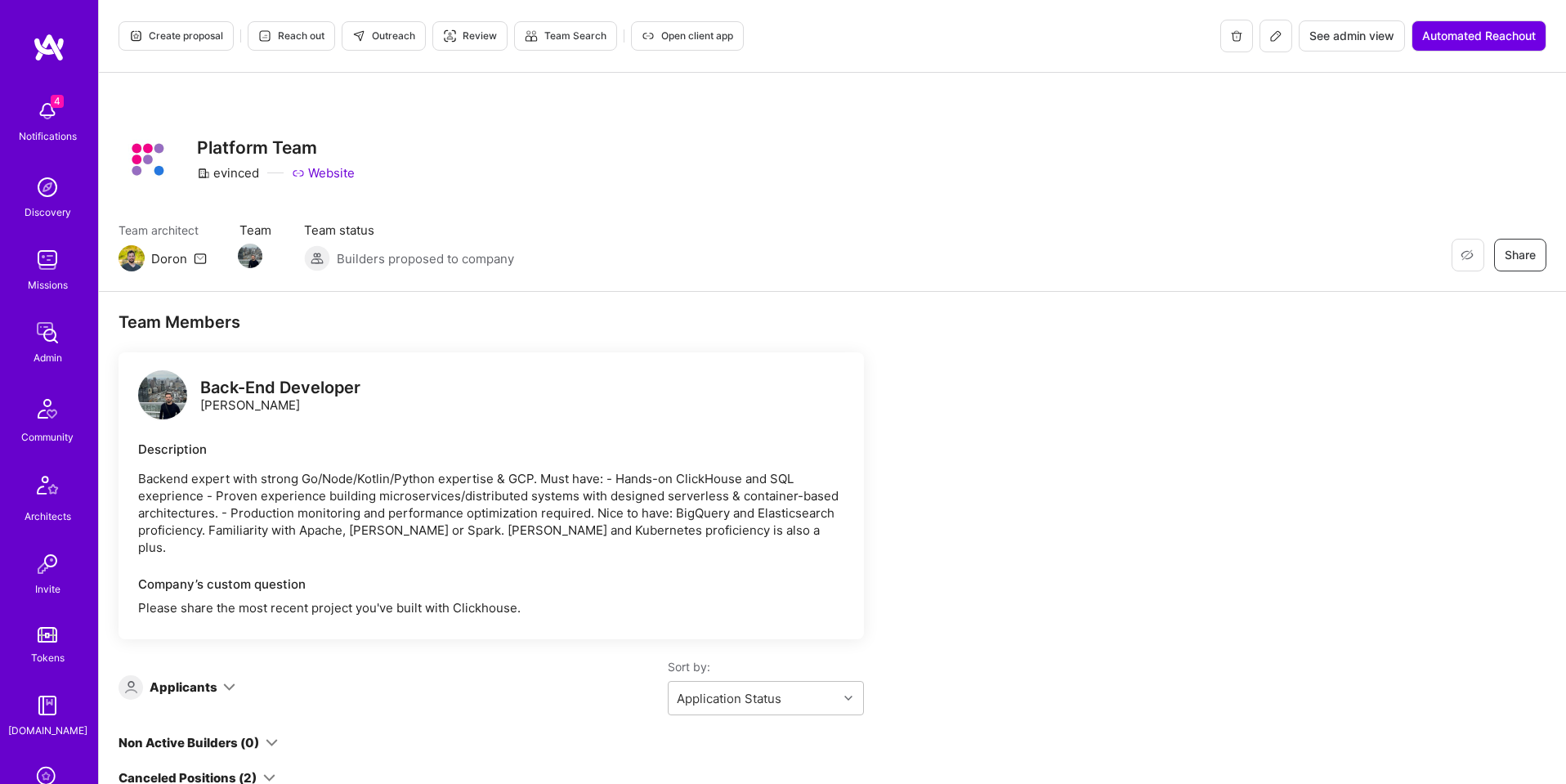
click at [1337, 40] on span "See admin view" at bounding box center [1352, 36] width 85 height 17
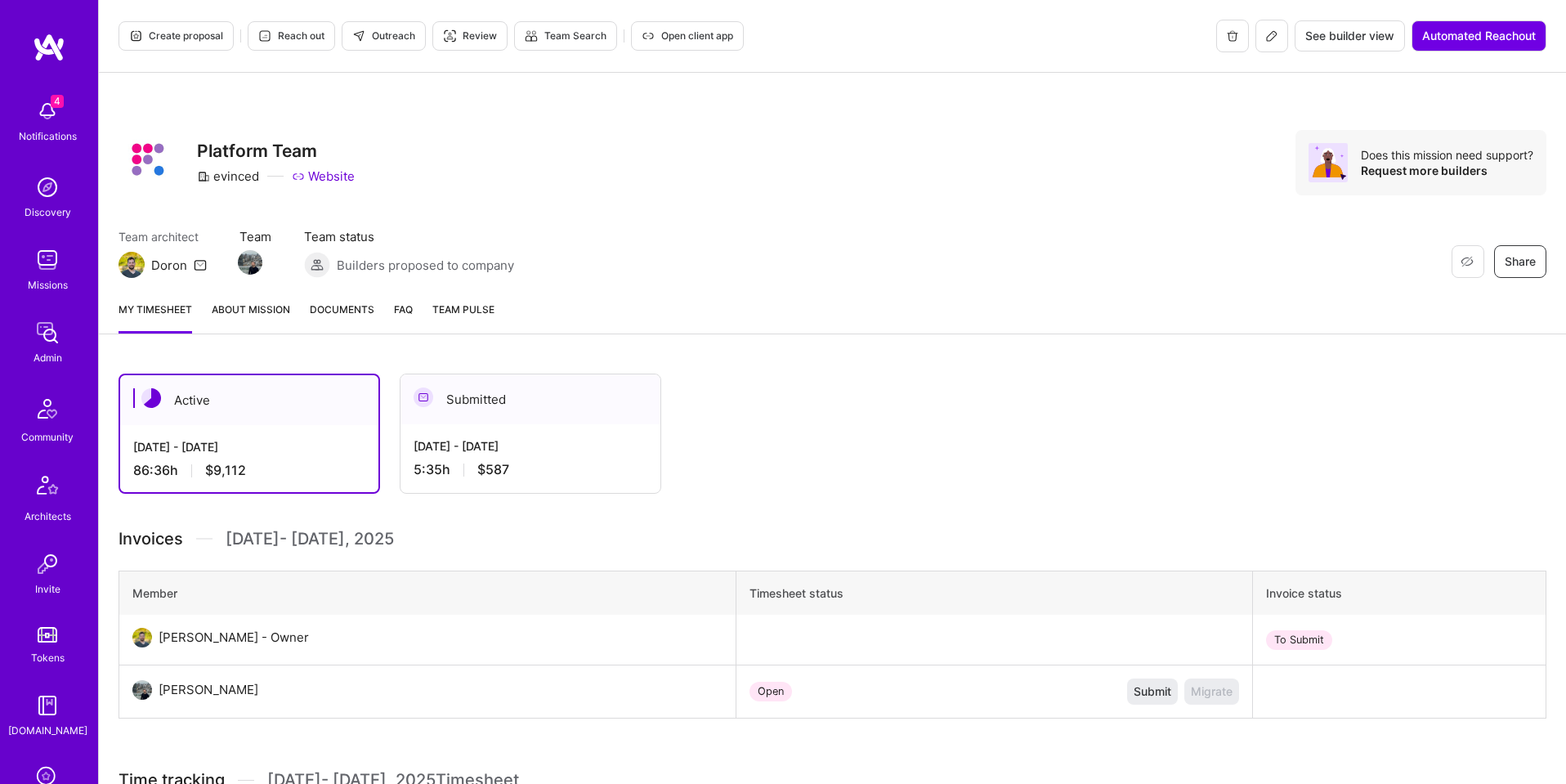
click at [561, 449] on div "Aug 16 - Aug 31, 2025" at bounding box center [530, 445] width 234 height 17
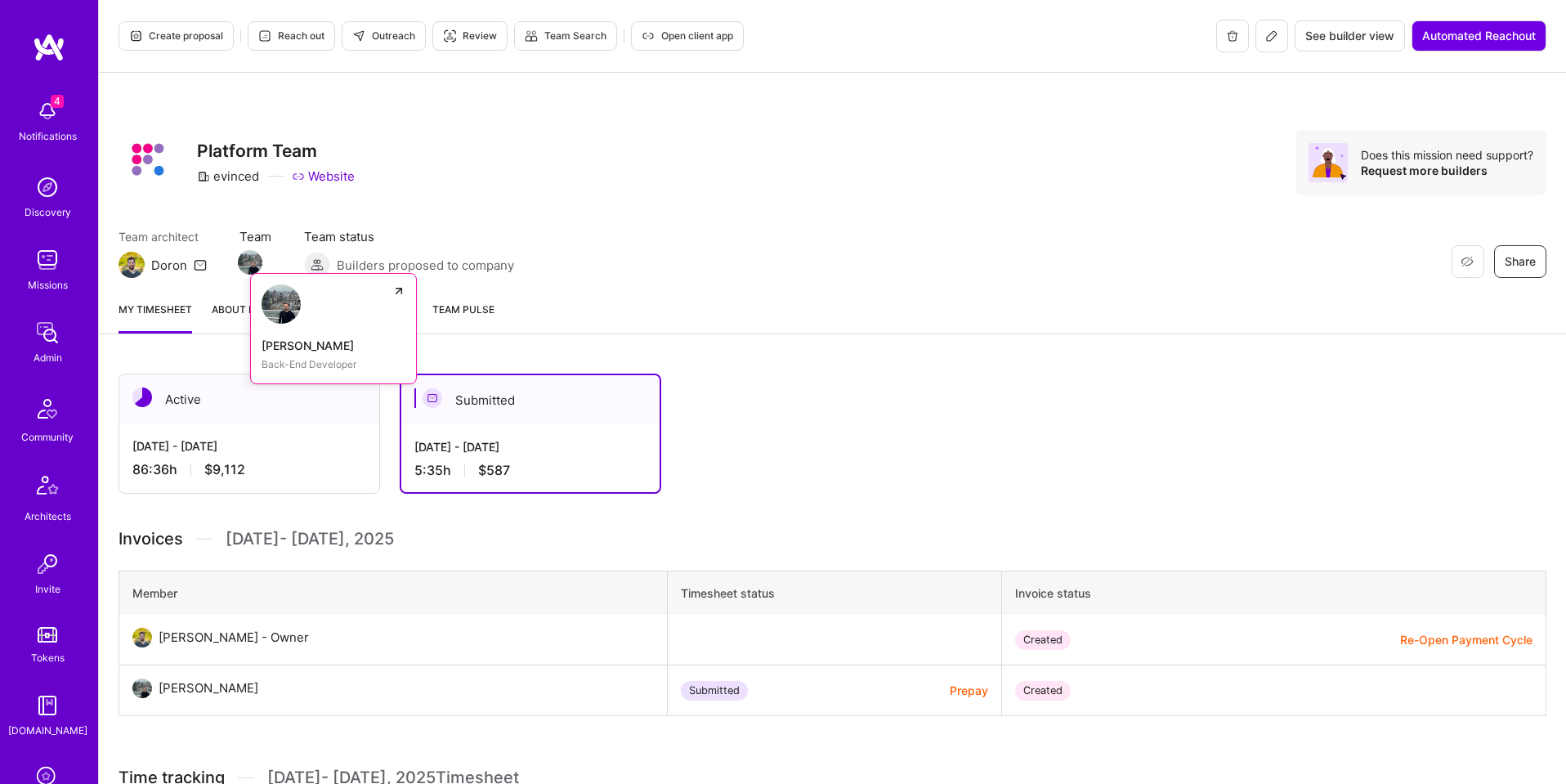
click at [243, 261] on img at bounding box center [250, 261] width 24 height 24
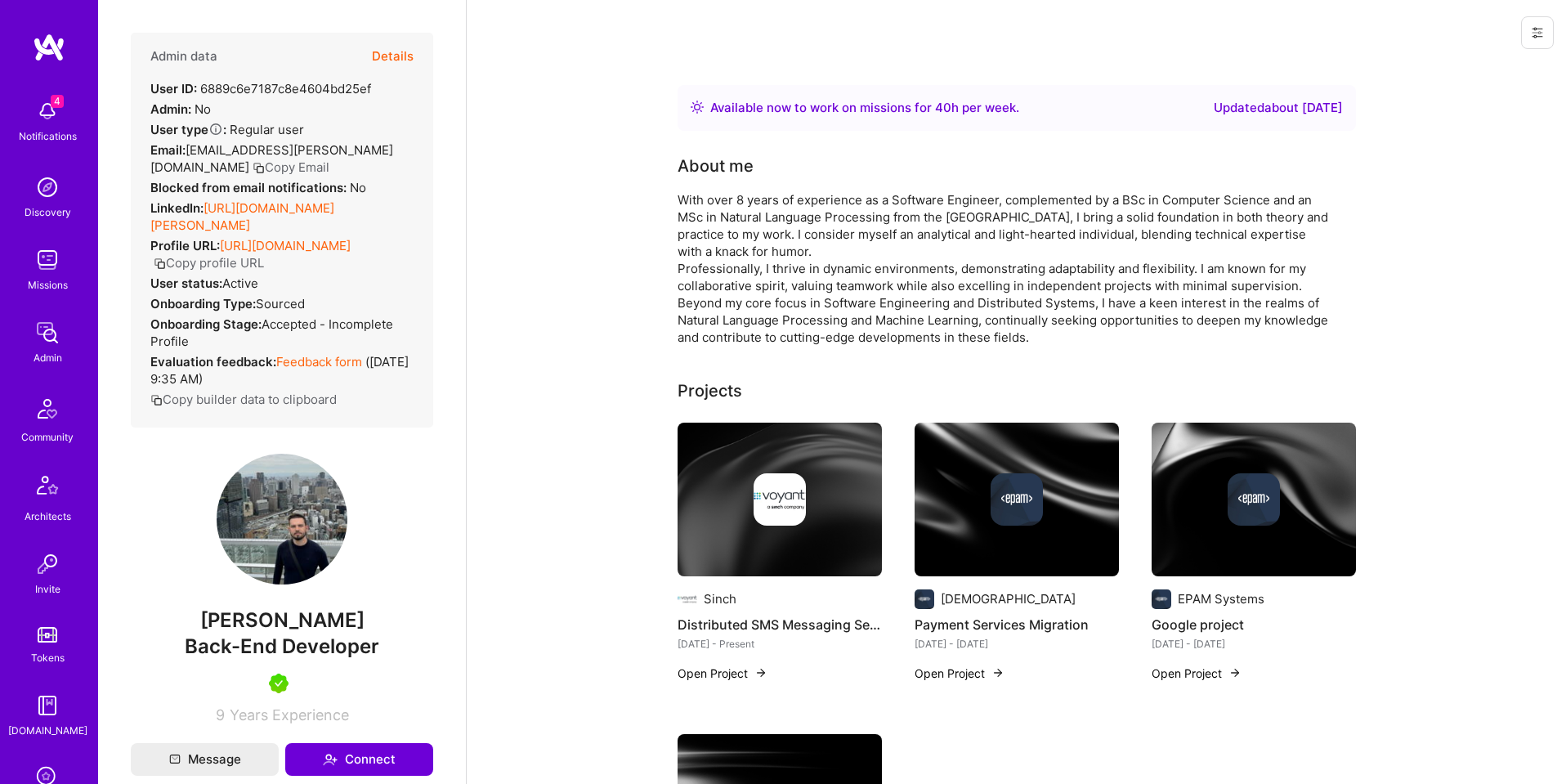
click at [395, 57] on button "Details" at bounding box center [393, 56] width 42 height 47
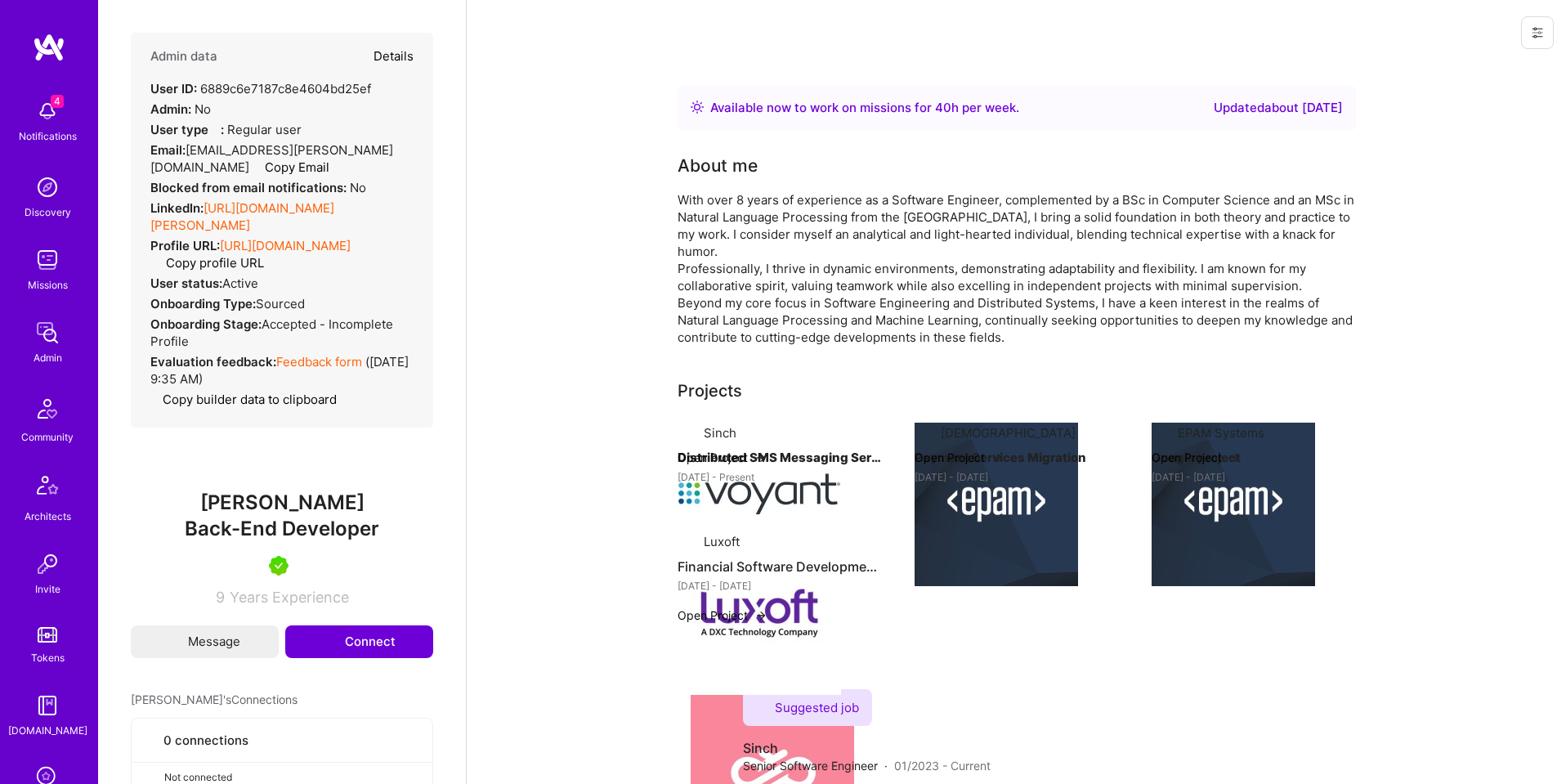
select select "5"
select select "7"
select select "RO"
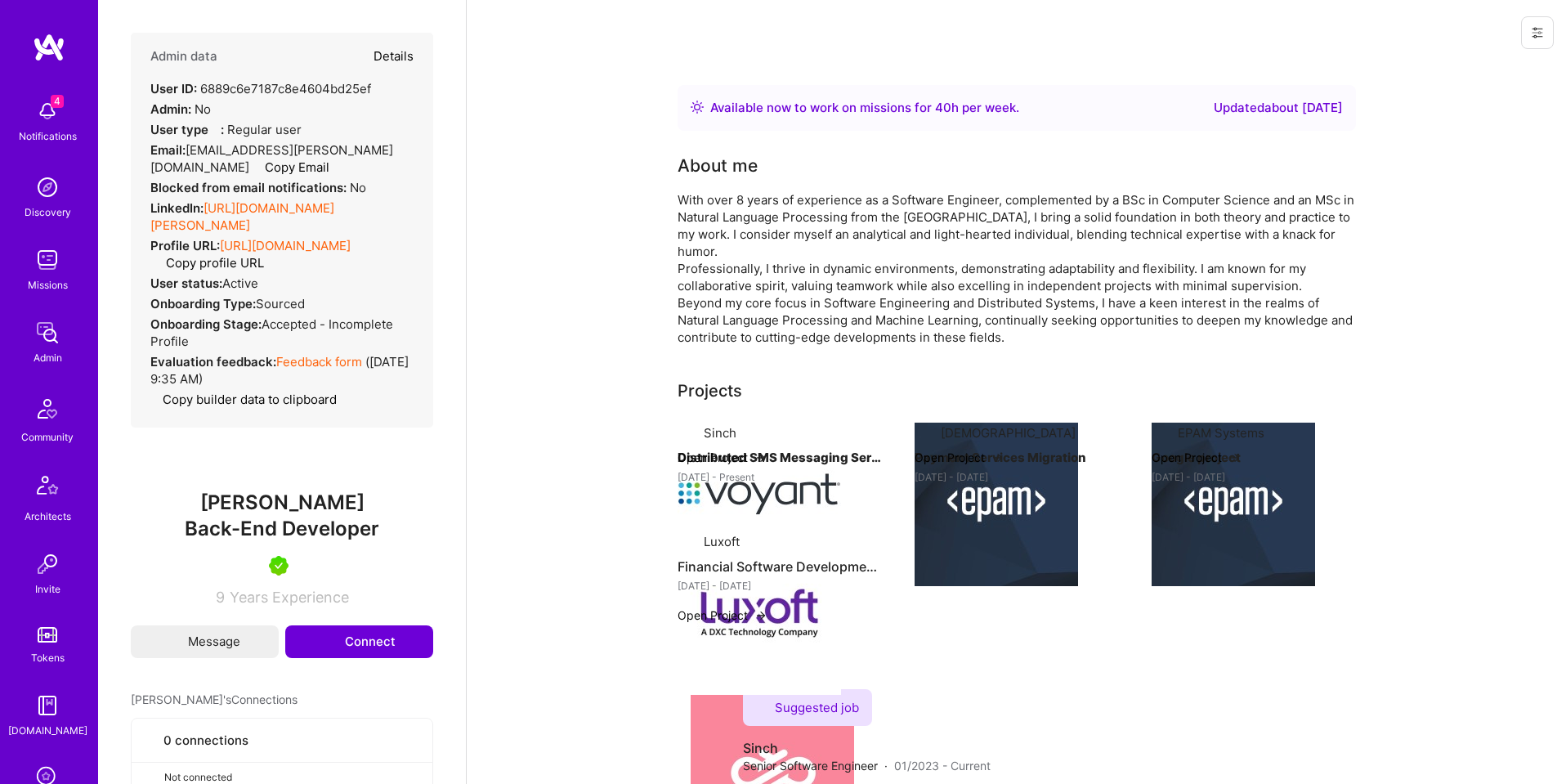
select select "Right Now"
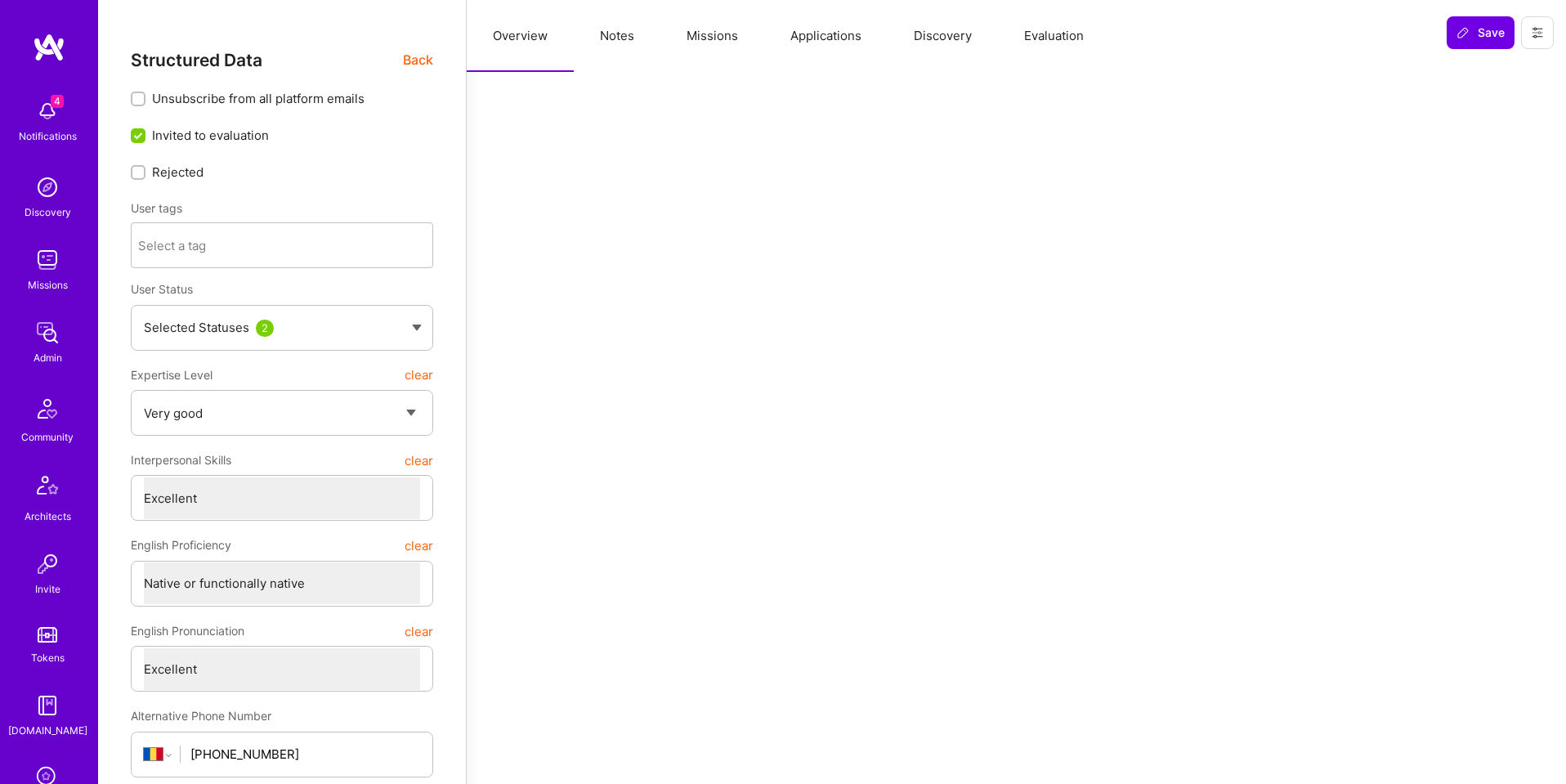
type textarea "x"
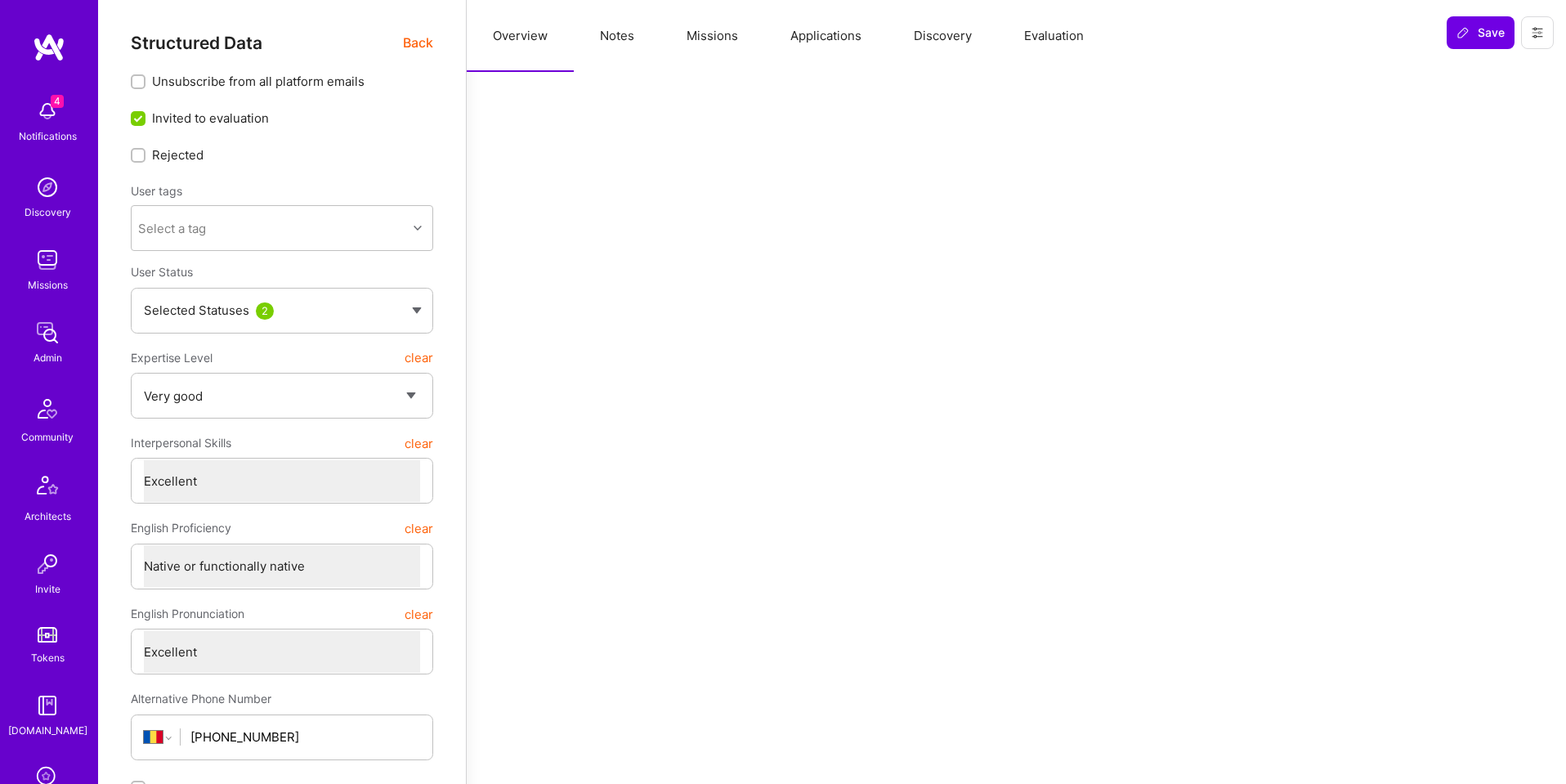
click at [729, 31] on button "Missions" at bounding box center [712, 36] width 104 height 72
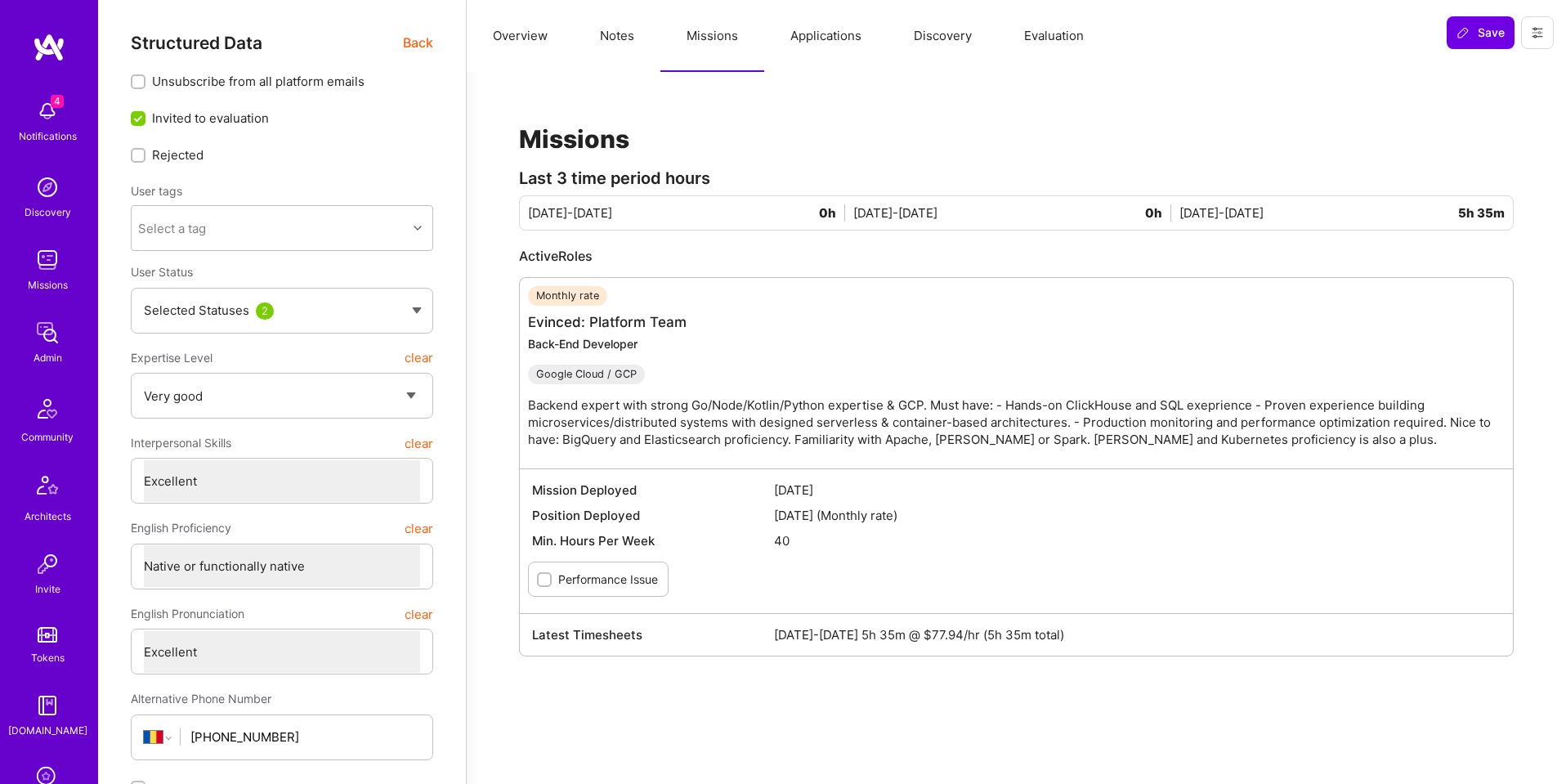
scroll to position [5, 0]
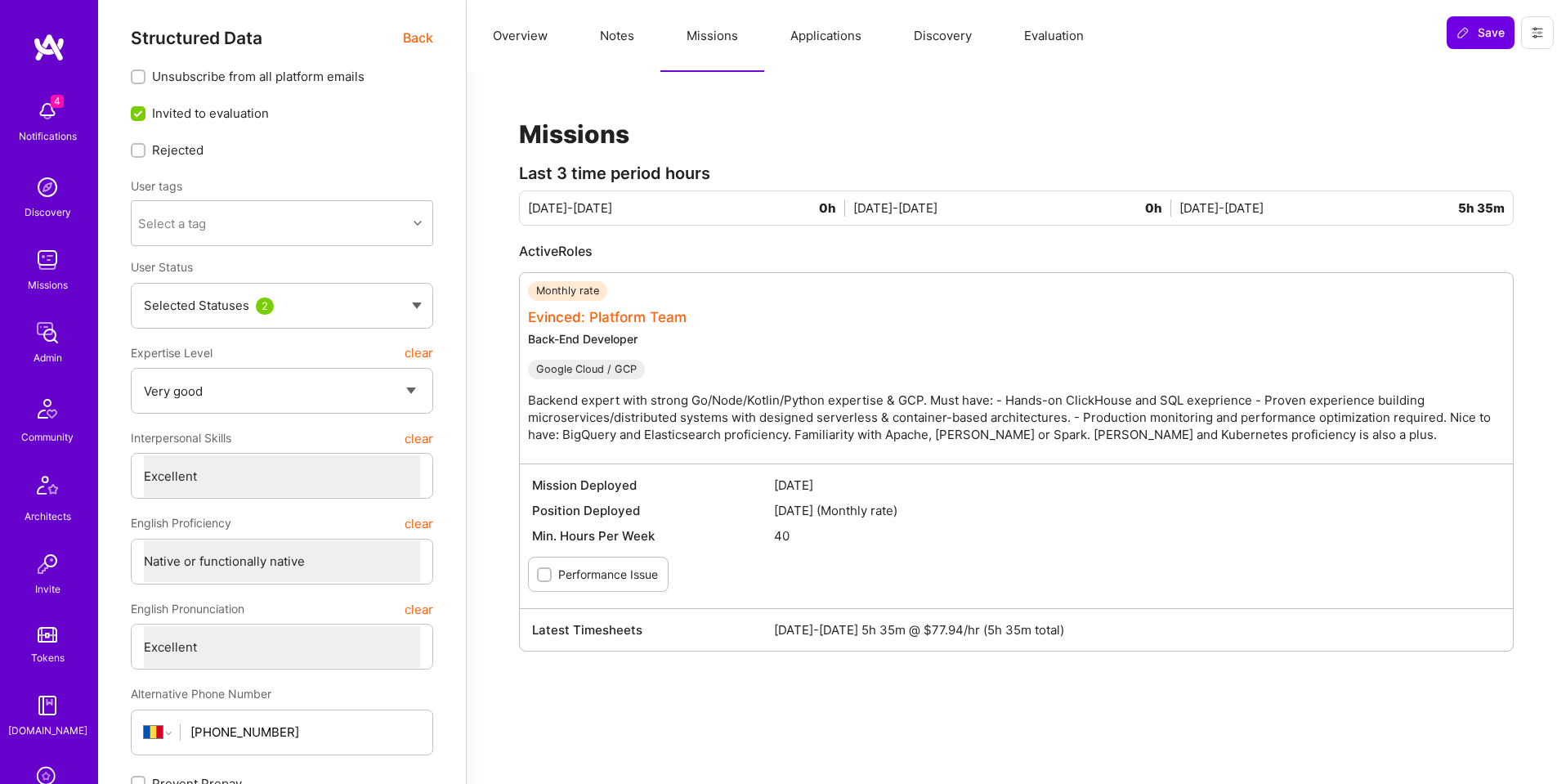
click at [661, 314] on link "Evinced: Platform Team" at bounding box center [607, 317] width 158 height 17
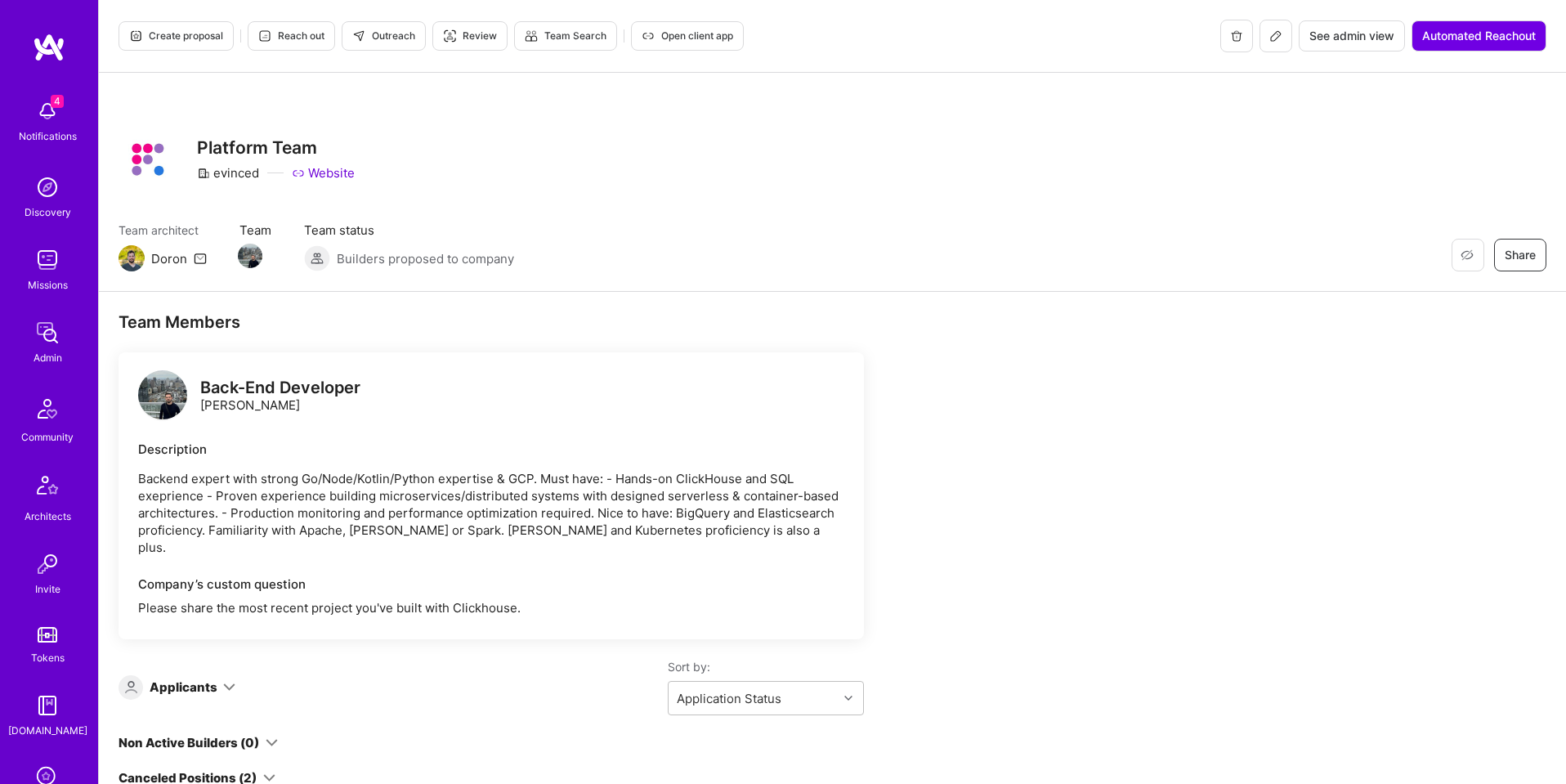
click at [681, 34] on span "Open client app" at bounding box center [688, 36] width 92 height 15
click at [1339, 35] on span "See admin view" at bounding box center [1352, 36] width 85 height 17
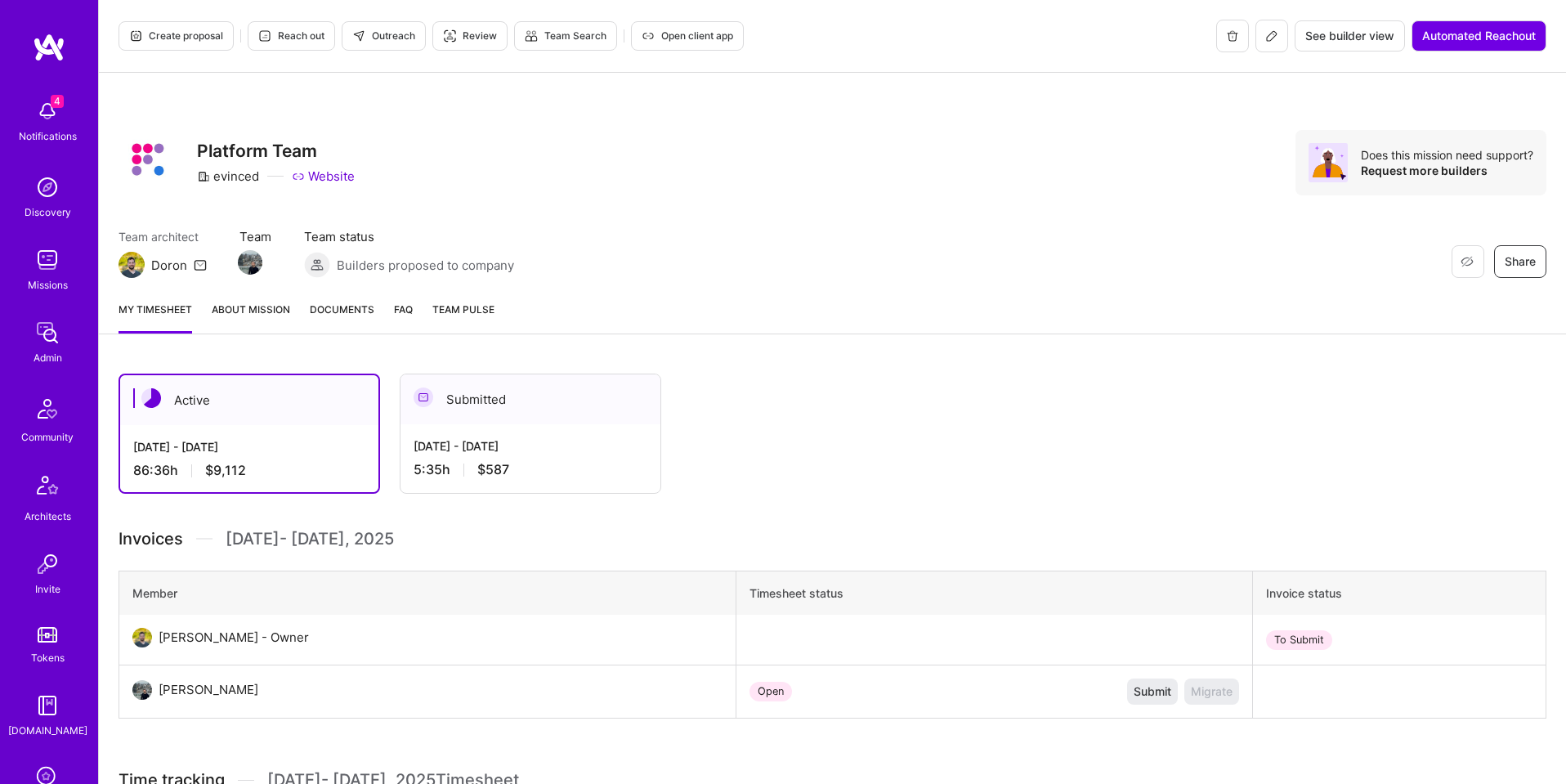
click at [350, 301] on span "Documents" at bounding box center [342, 309] width 65 height 17
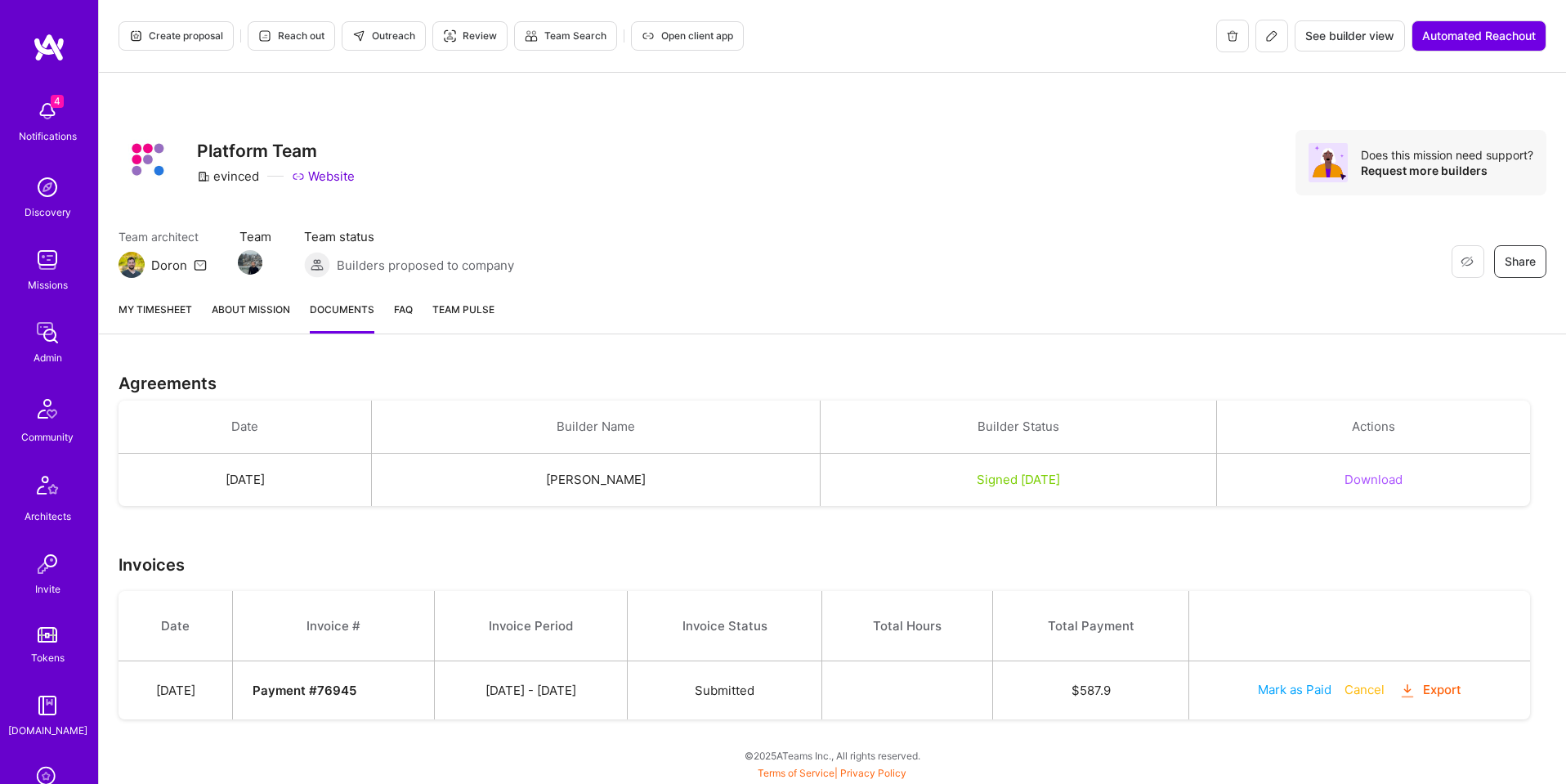
click at [403, 310] on link "FAQ" at bounding box center [403, 316] width 19 height 32
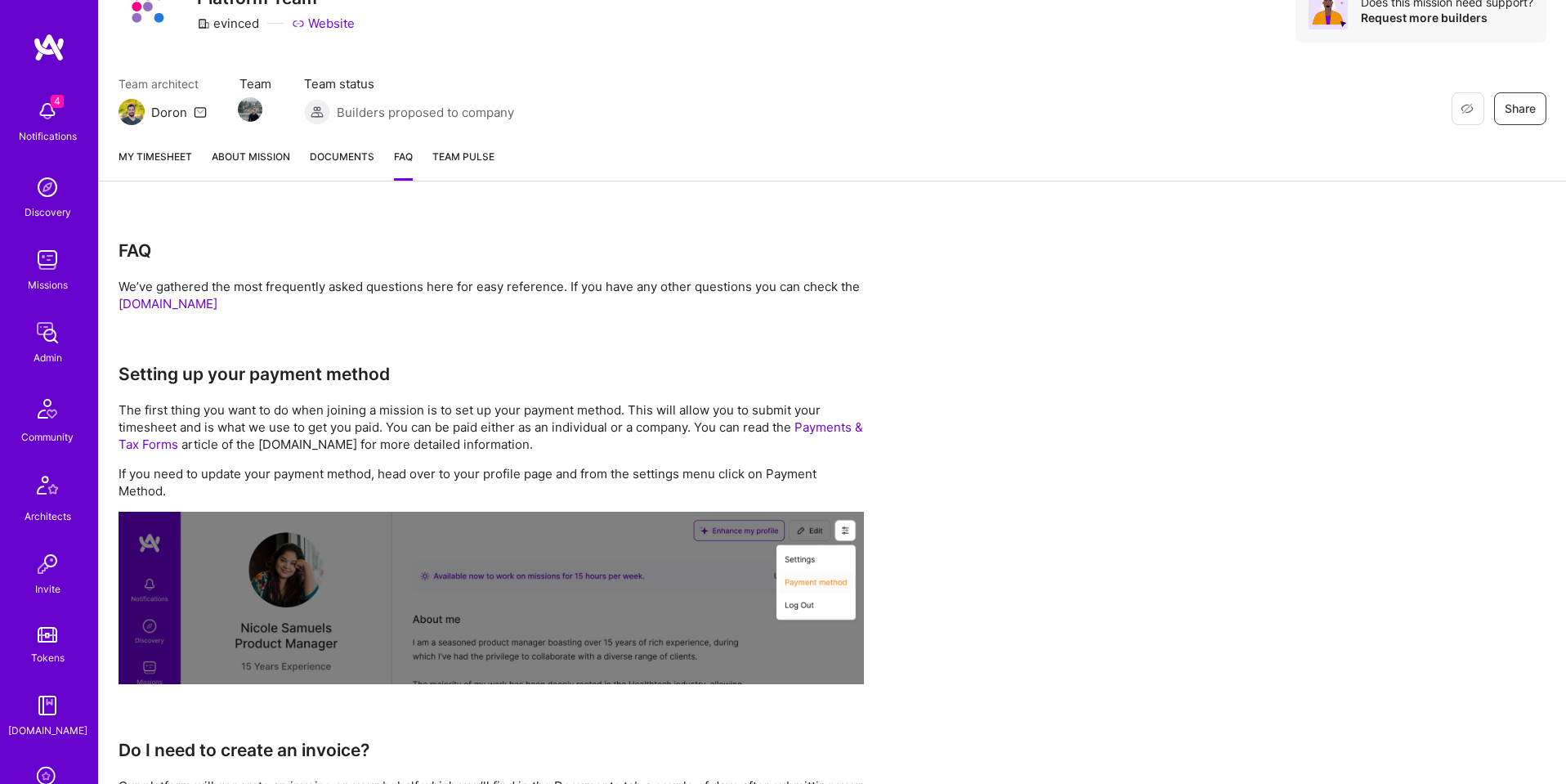
scroll to position [135, 0]
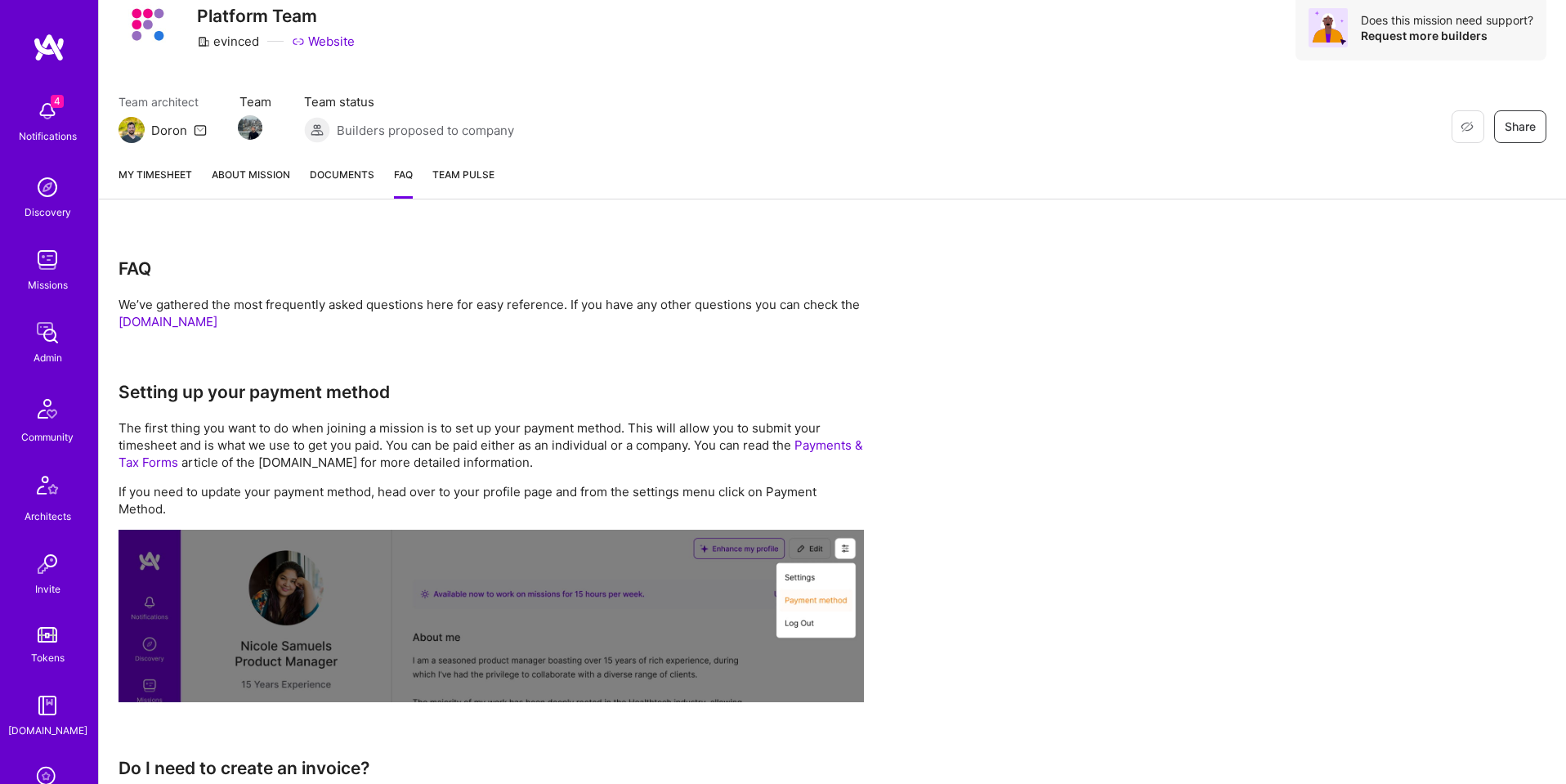
click at [347, 172] on span "Documents" at bounding box center [342, 174] width 65 height 17
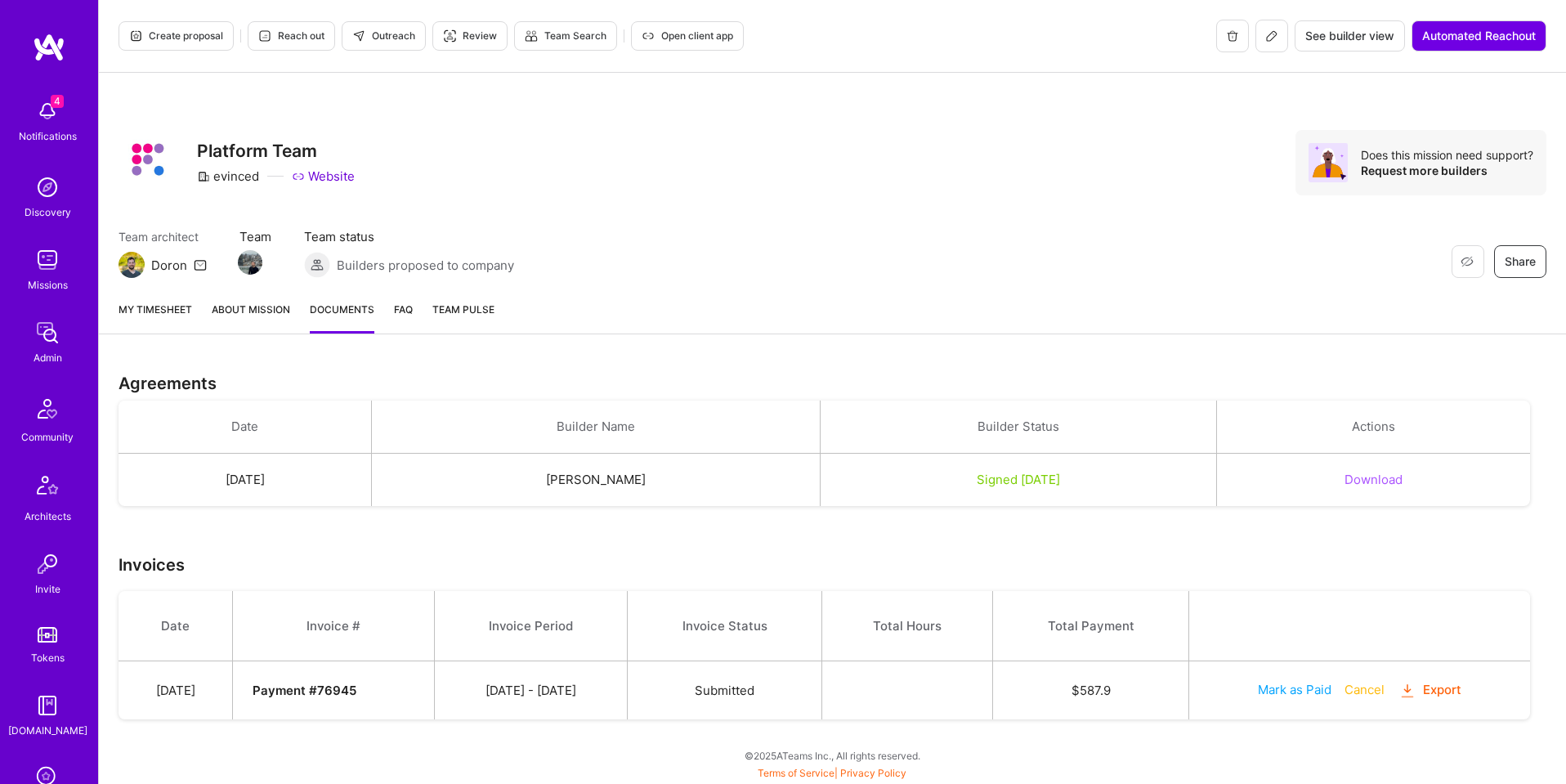
click at [259, 317] on link "About Mission" at bounding box center [251, 316] width 78 height 32
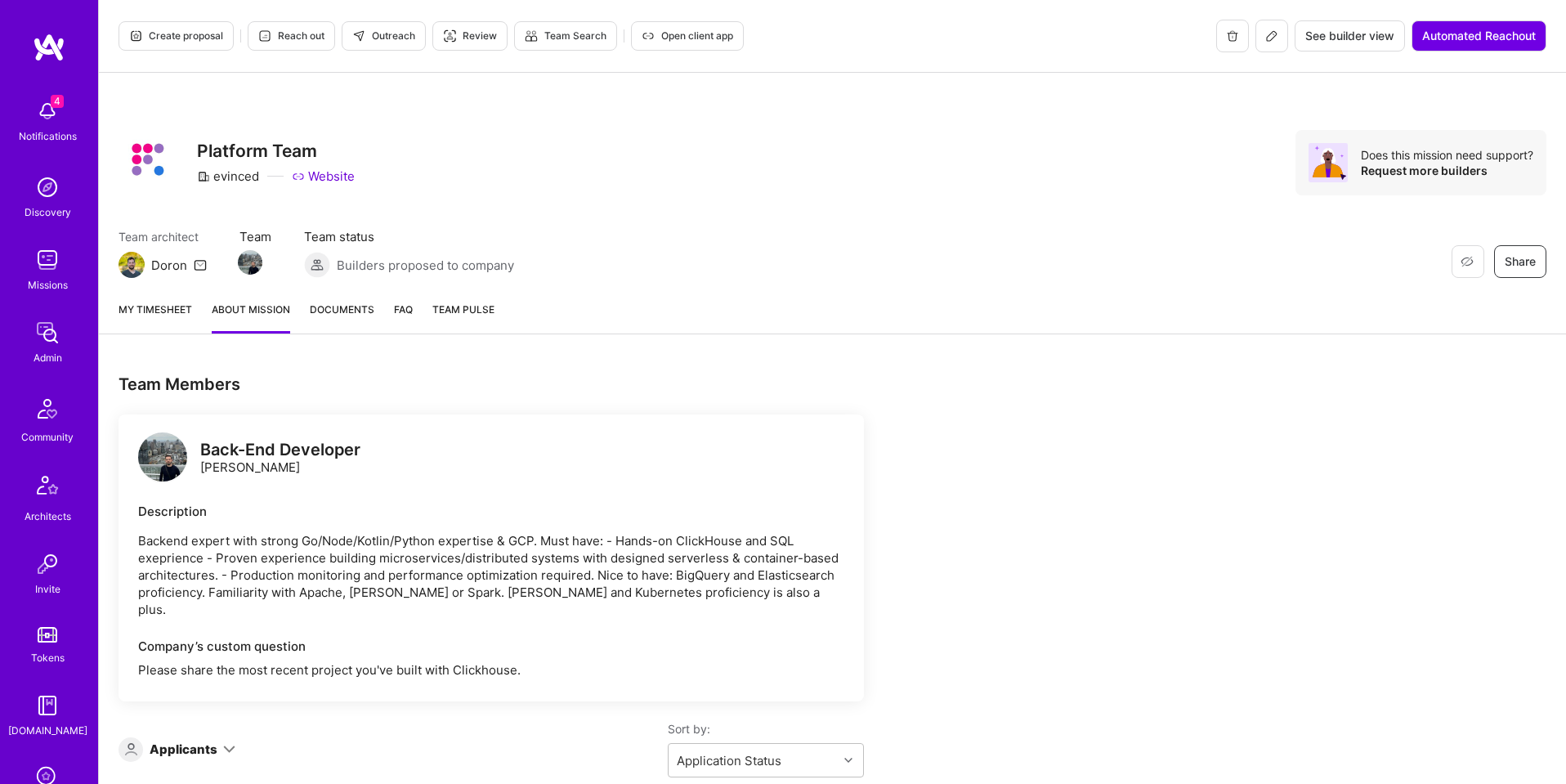
click at [404, 310] on link "FAQ" at bounding box center [403, 316] width 19 height 32
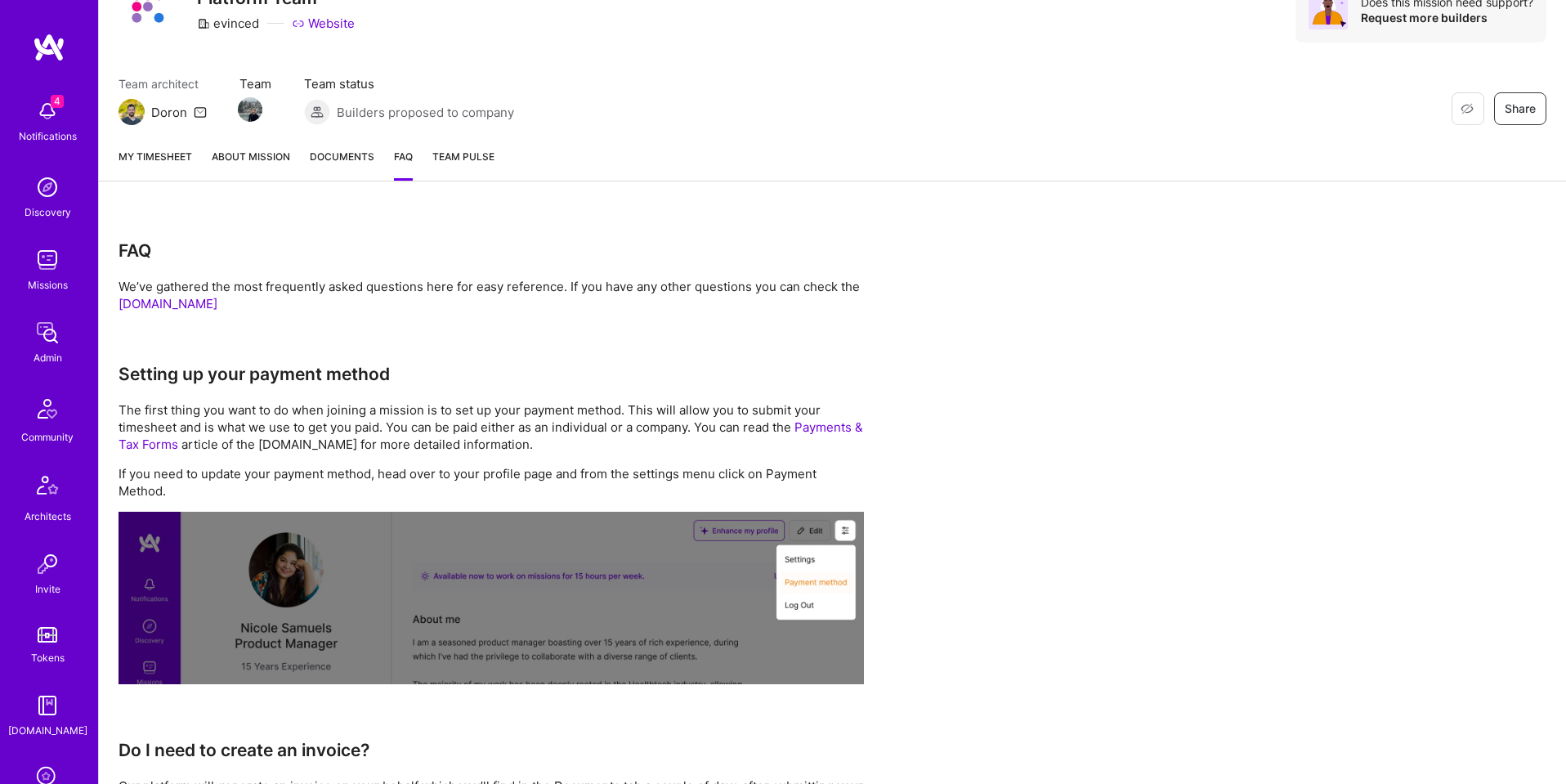
scroll to position [152, 0]
click at [154, 300] on link "[DOMAIN_NAME]" at bounding box center [167, 304] width 99 height 16
click at [331, 156] on span "Documents" at bounding box center [342, 157] width 65 height 17
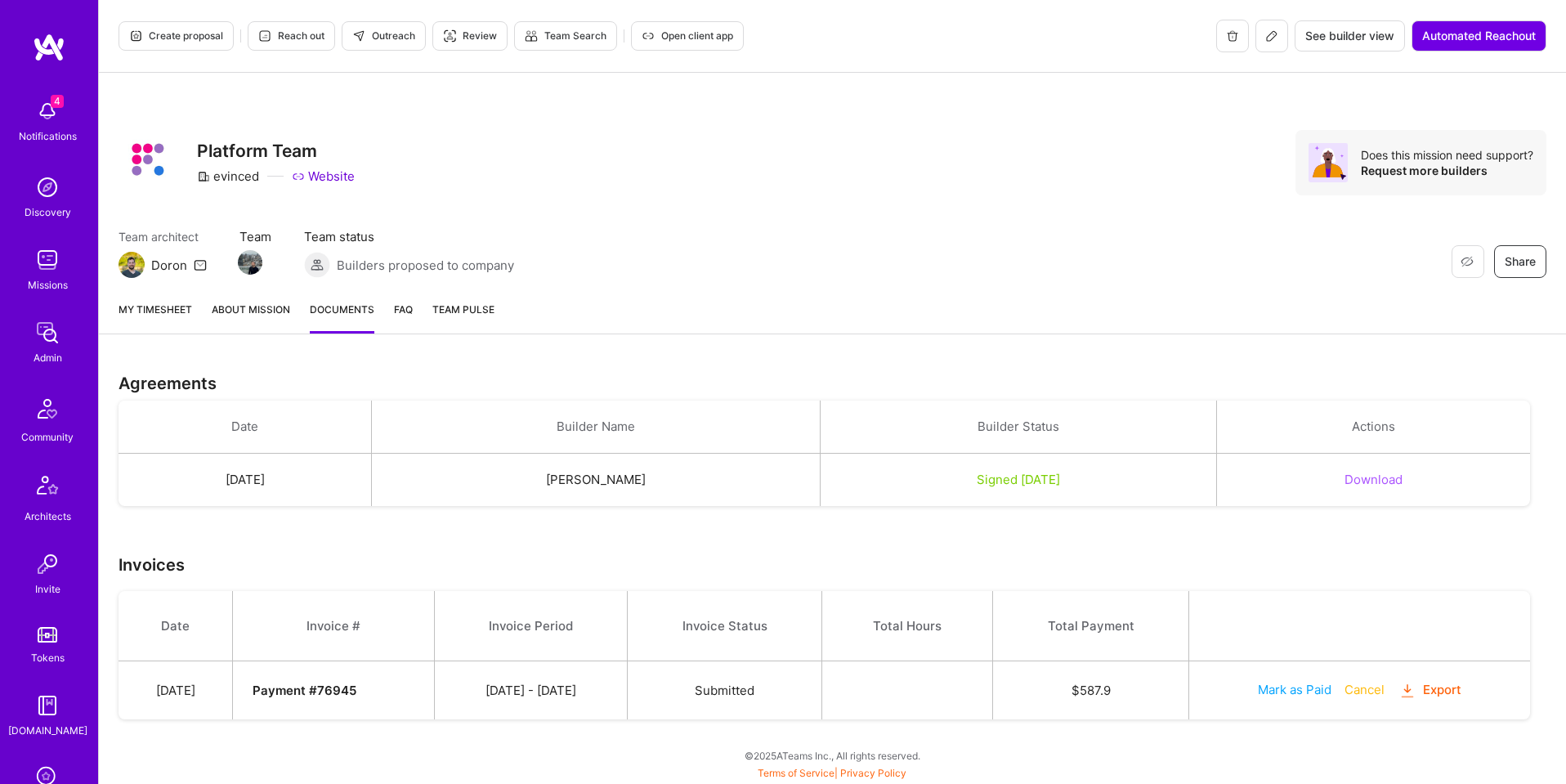
click at [1414, 692] on icon "button" at bounding box center [1407, 691] width 19 height 19
click at [1412, 685] on icon "button" at bounding box center [1407, 691] width 19 height 19
